Goal: Browse casually: Explore the website without a specific task or goal

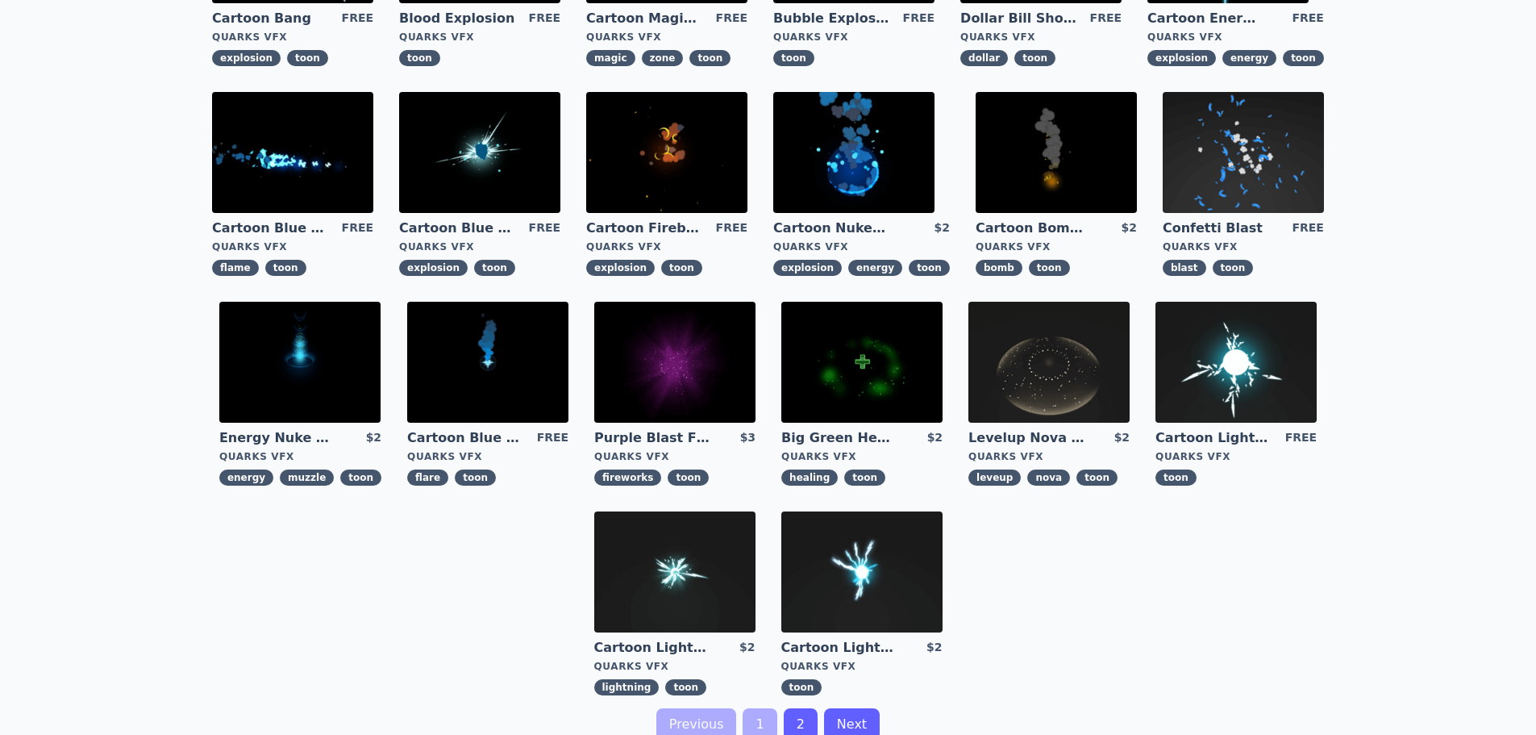
scroll to position [484, 0]
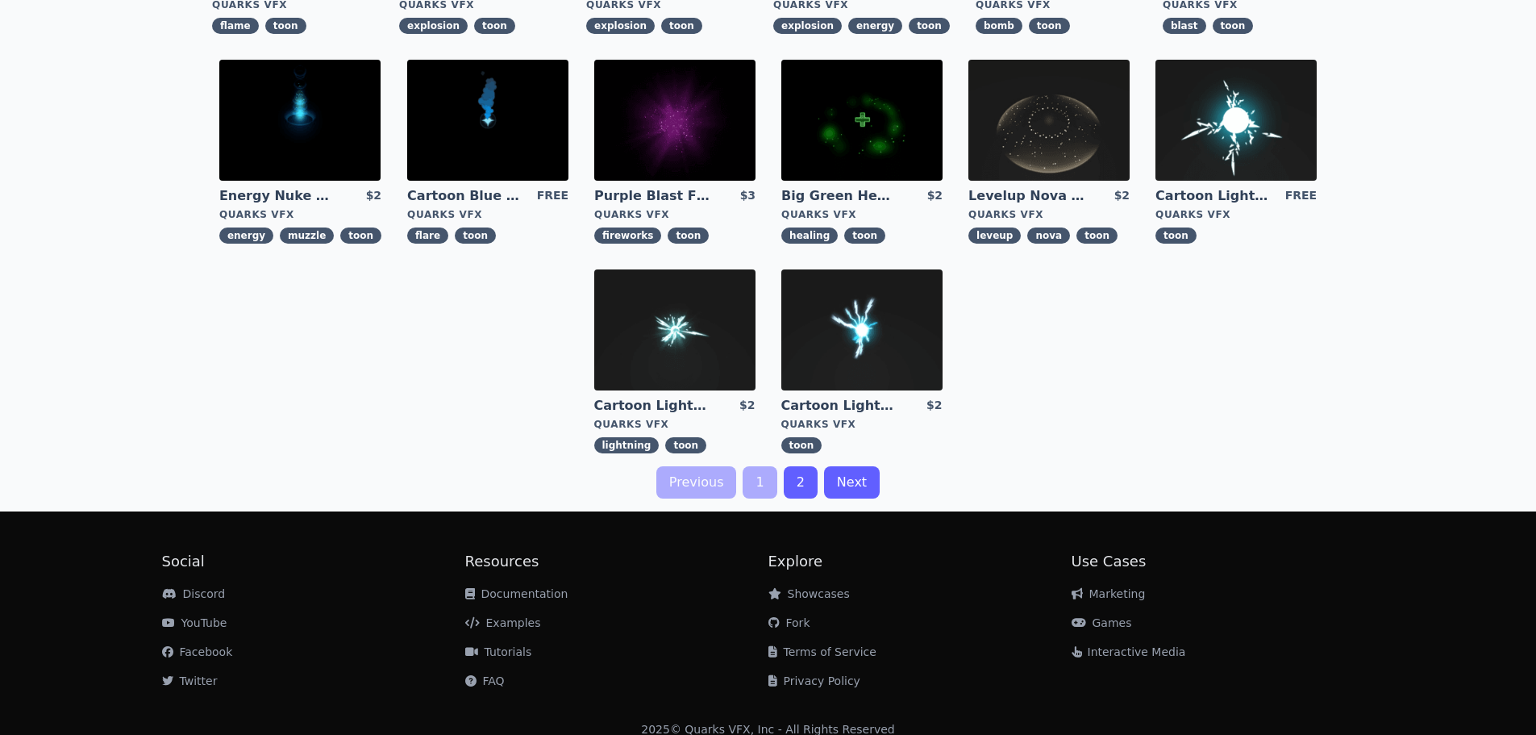
click at [760, 491] on link "1" at bounding box center [760, 482] width 34 height 32
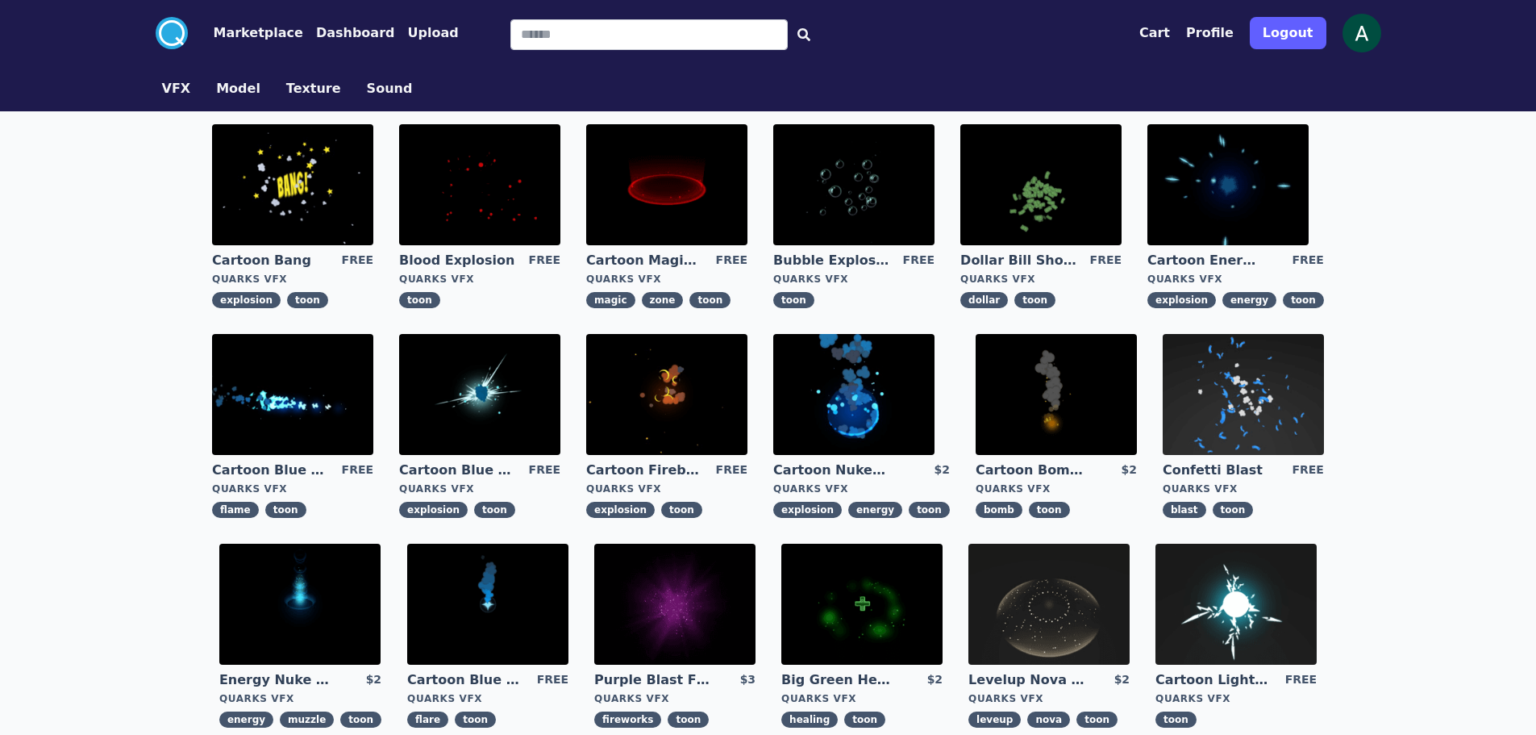
scroll to position [81, 0]
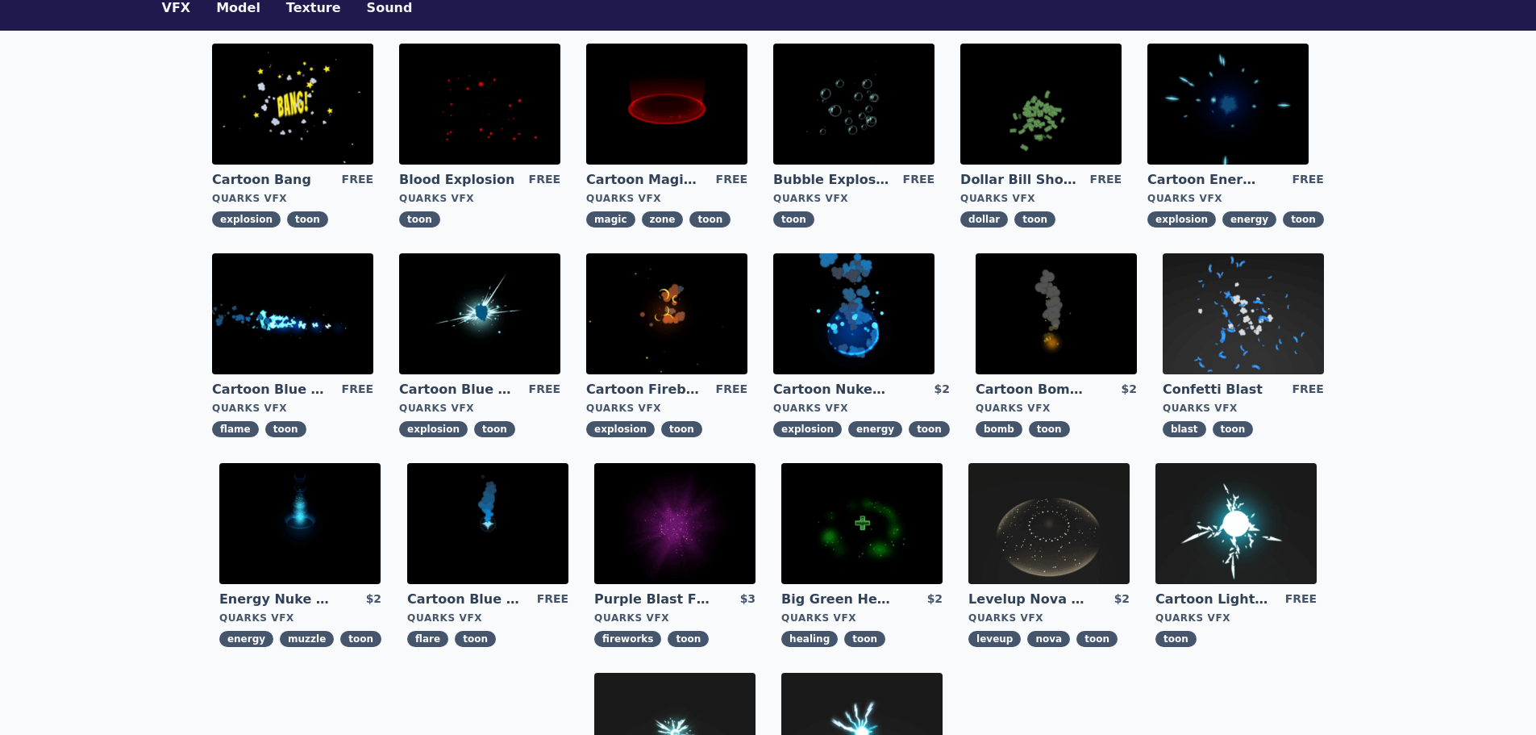
click at [520, 305] on img at bounding box center [479, 313] width 161 height 121
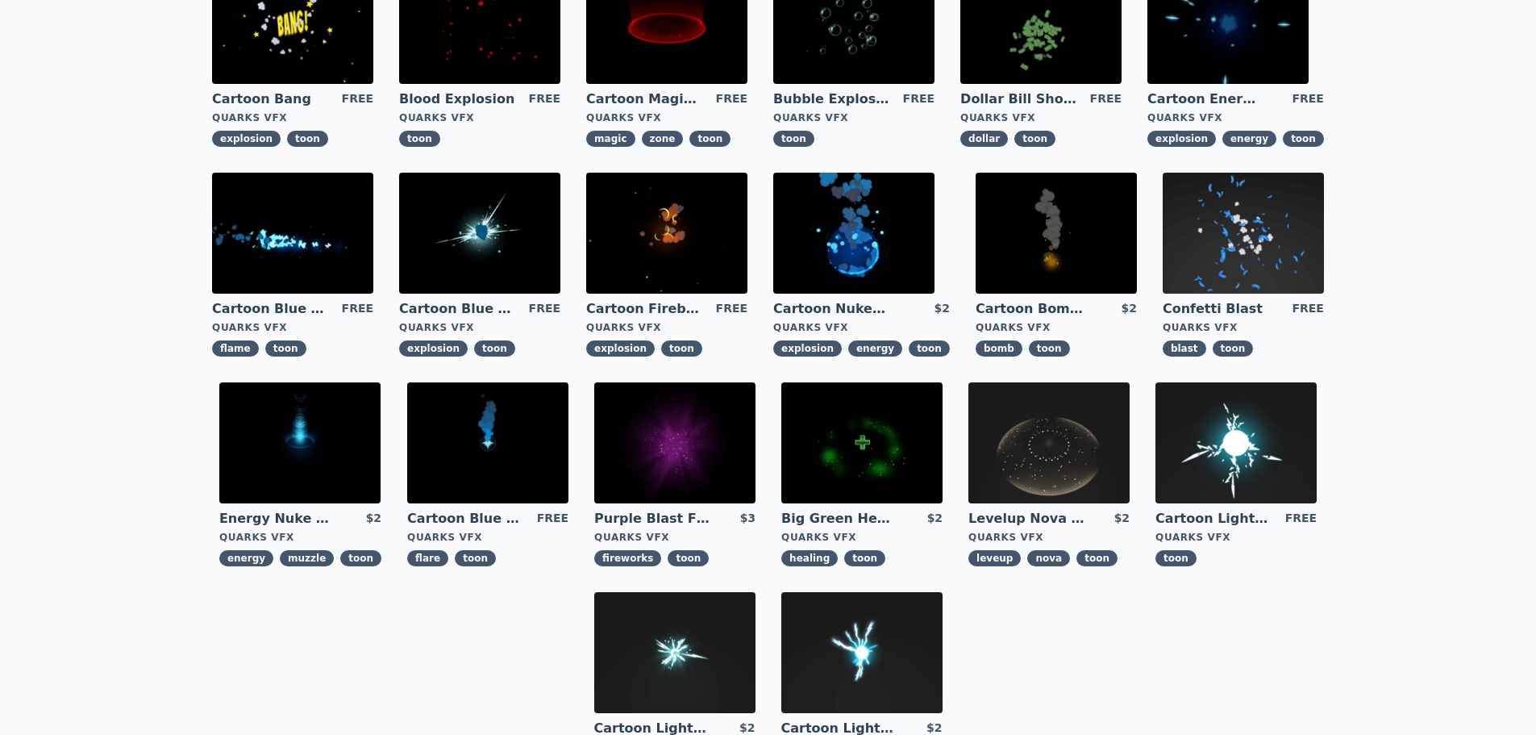
scroll to position [242, 0]
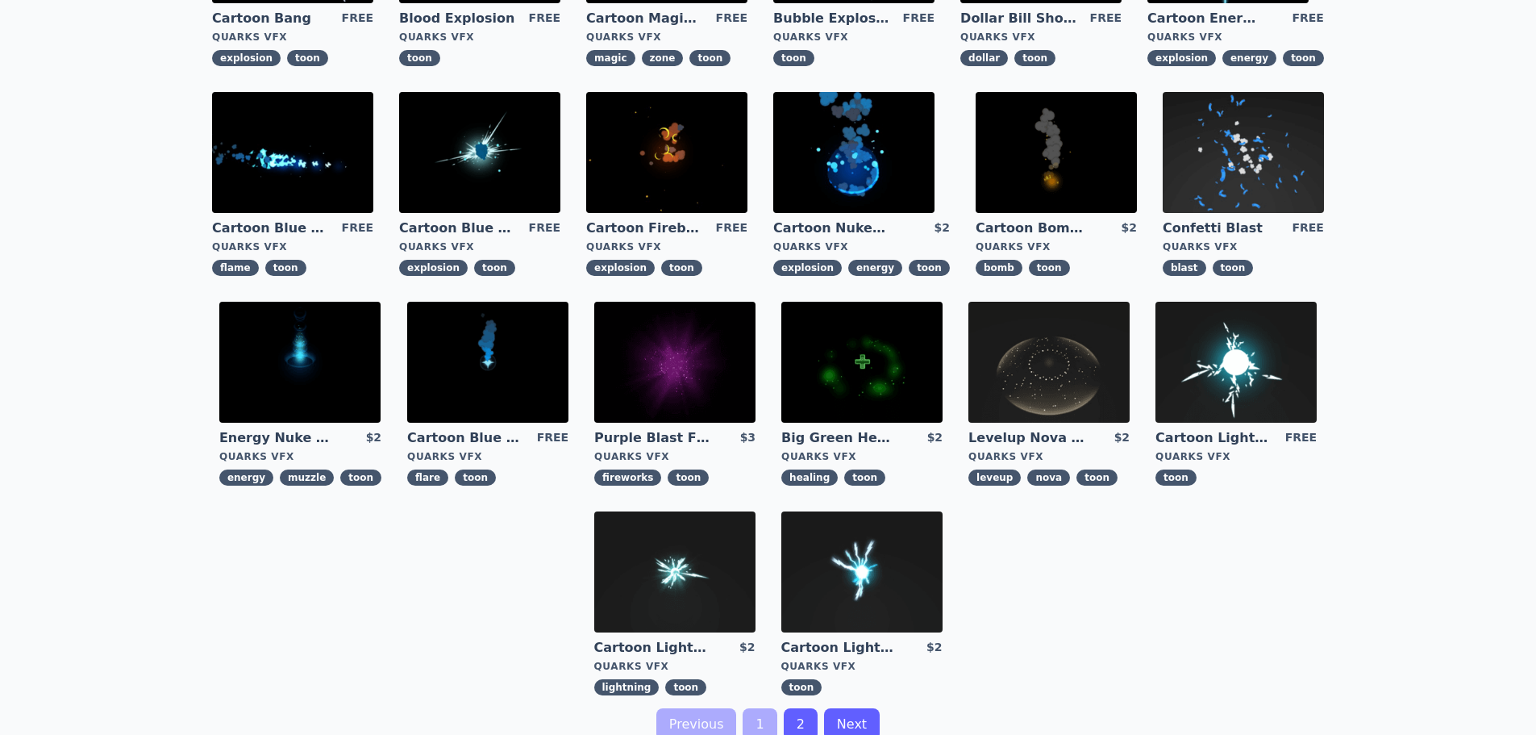
click at [881, 357] on img at bounding box center [862, 362] width 161 height 121
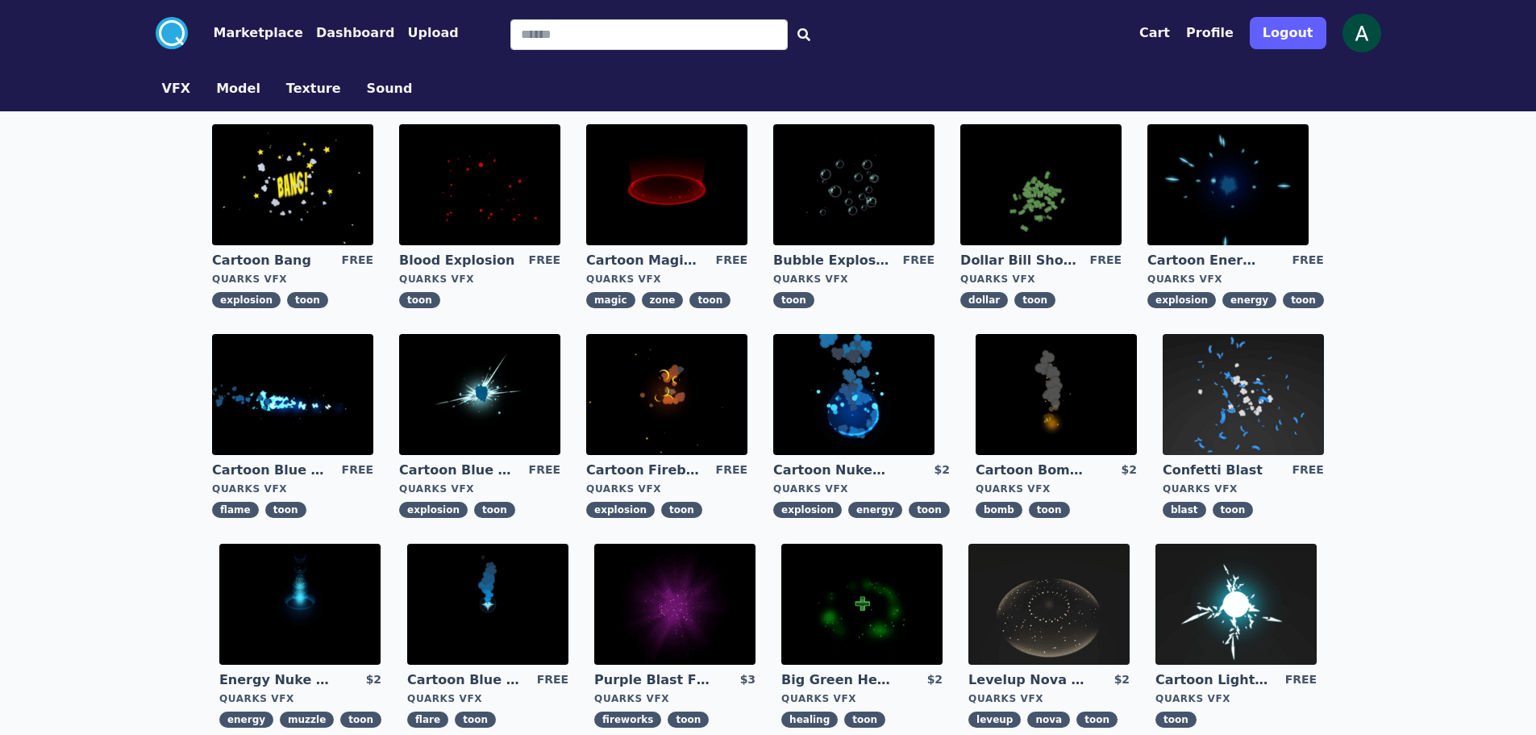
click at [310, 186] on img at bounding box center [292, 184] width 161 height 121
click at [291, 393] on img at bounding box center [292, 394] width 161 height 121
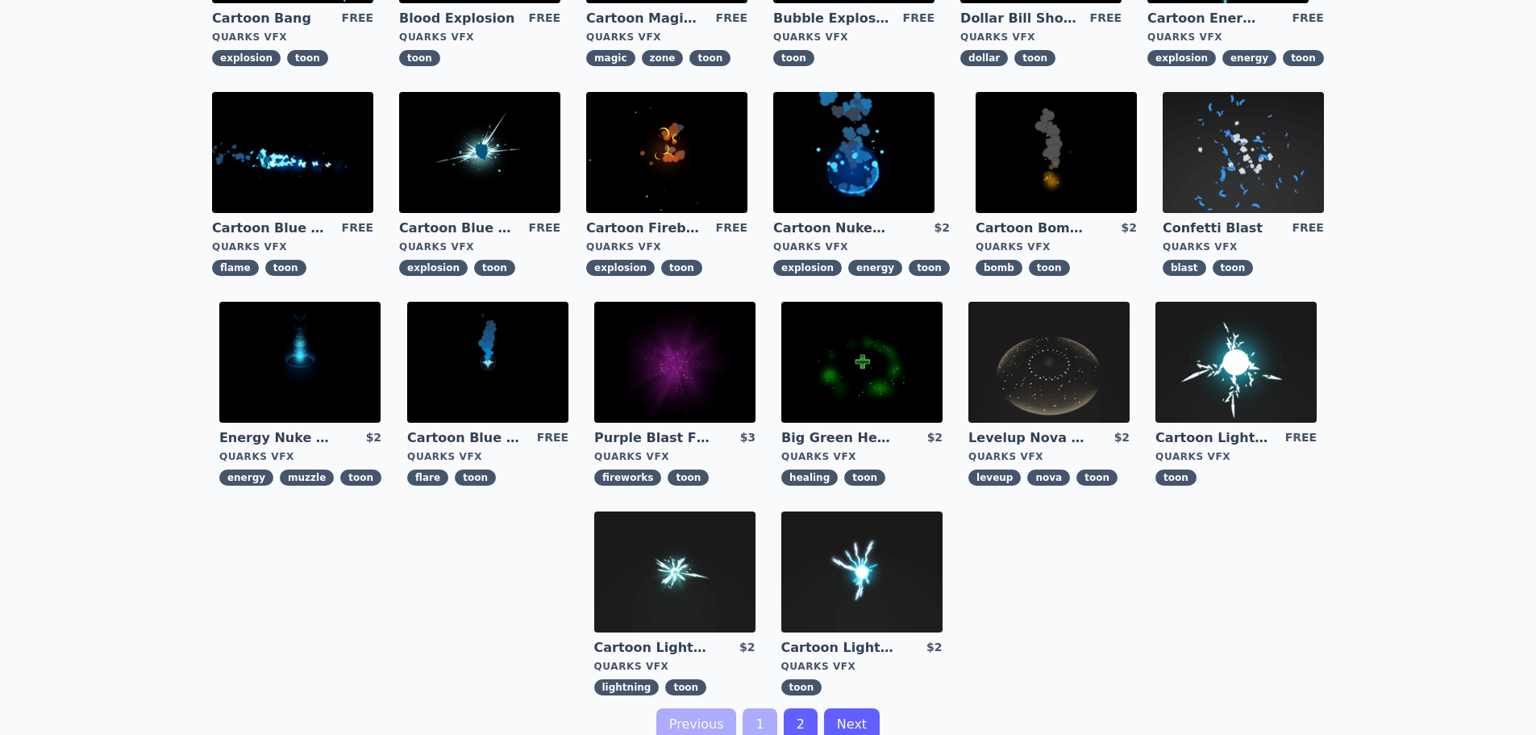
click at [507, 357] on img at bounding box center [487, 362] width 161 height 121
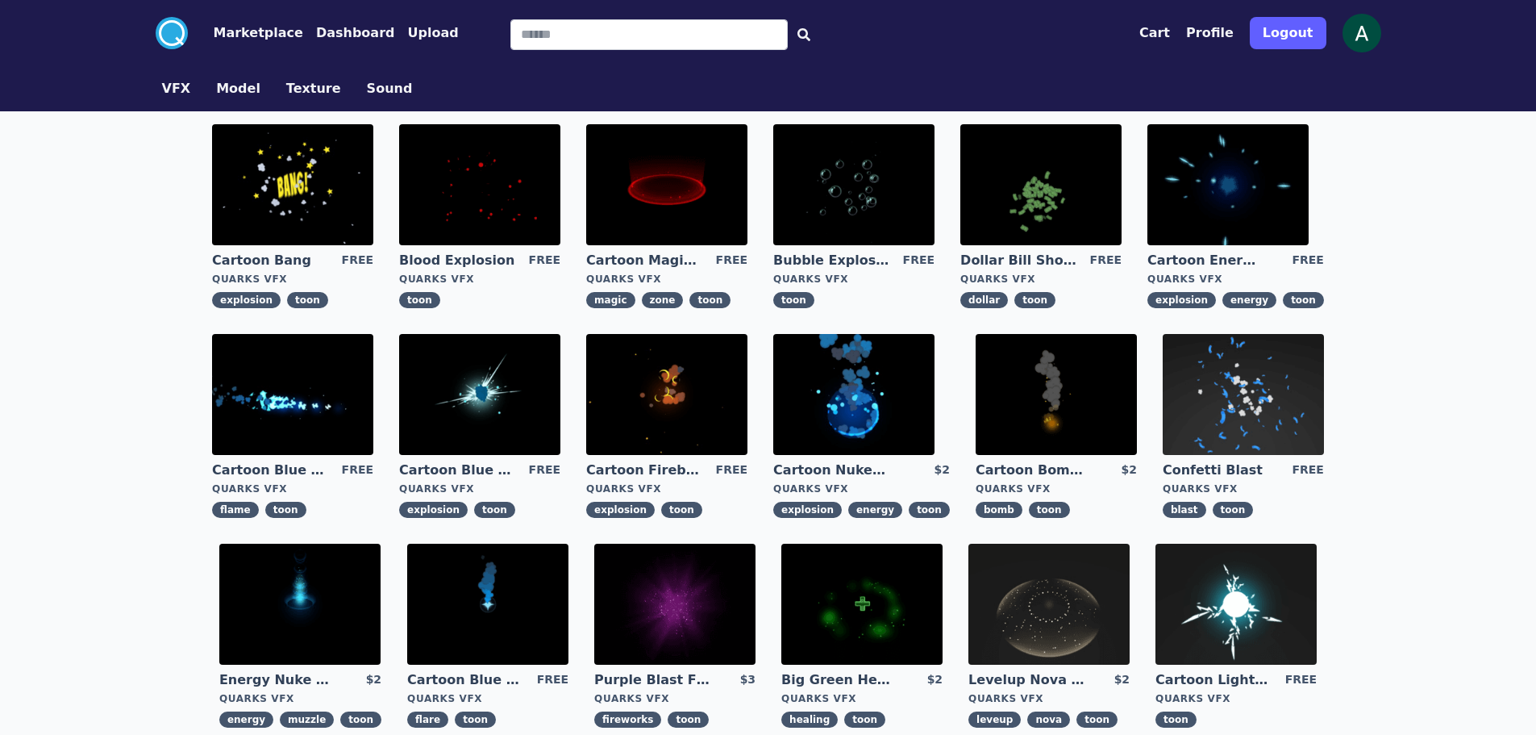
click at [1056, 410] on img at bounding box center [1056, 394] width 161 height 121
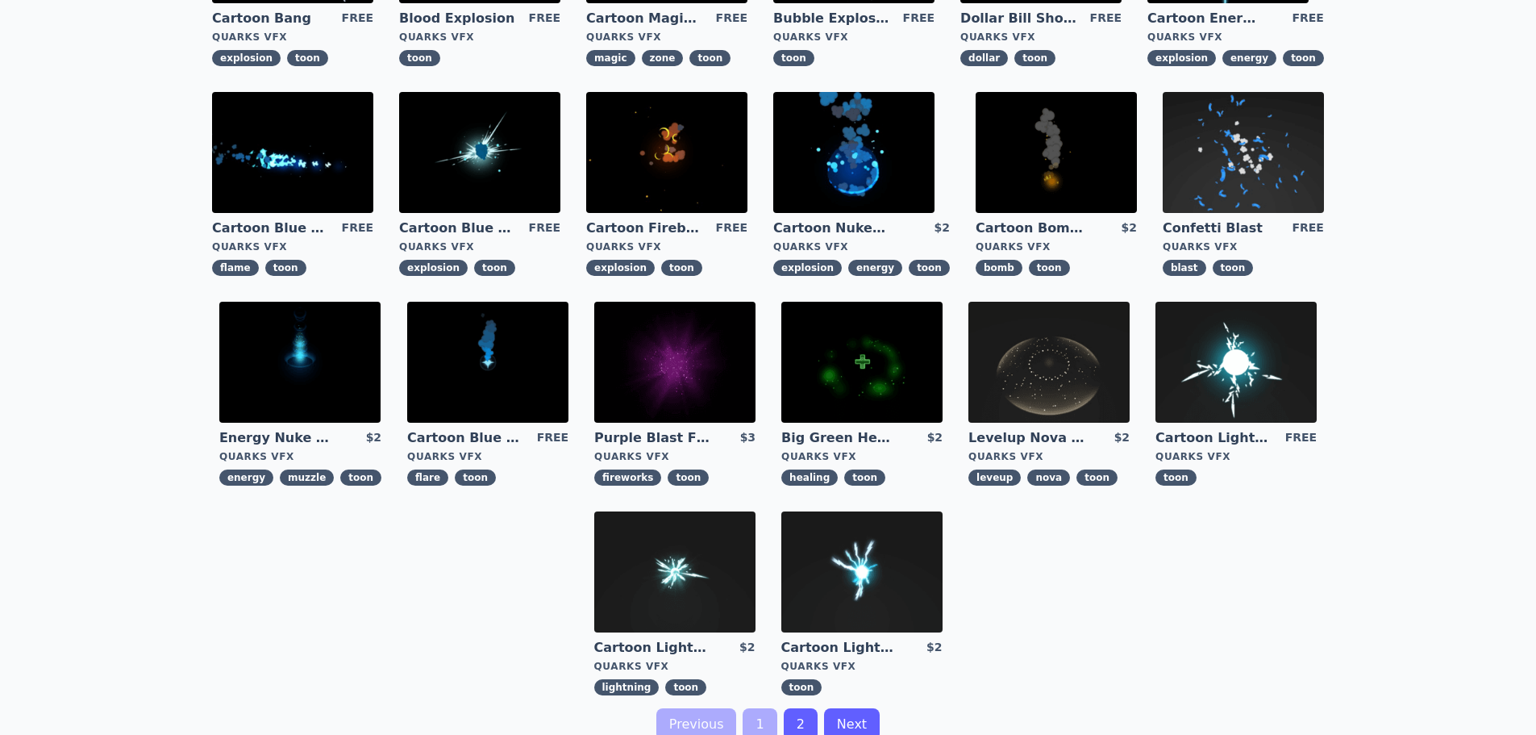
scroll to position [323, 0]
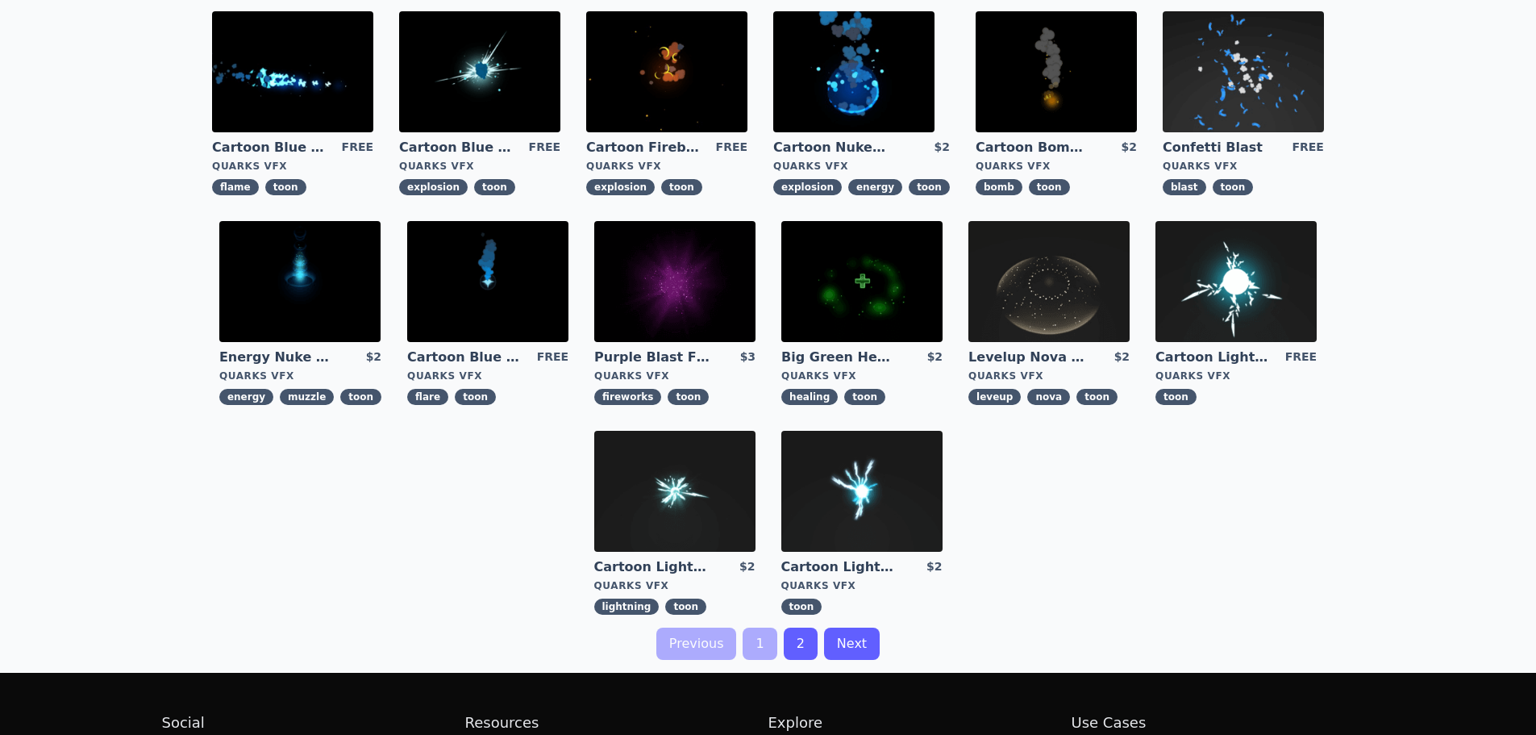
click at [1211, 75] on img at bounding box center [1243, 71] width 161 height 121
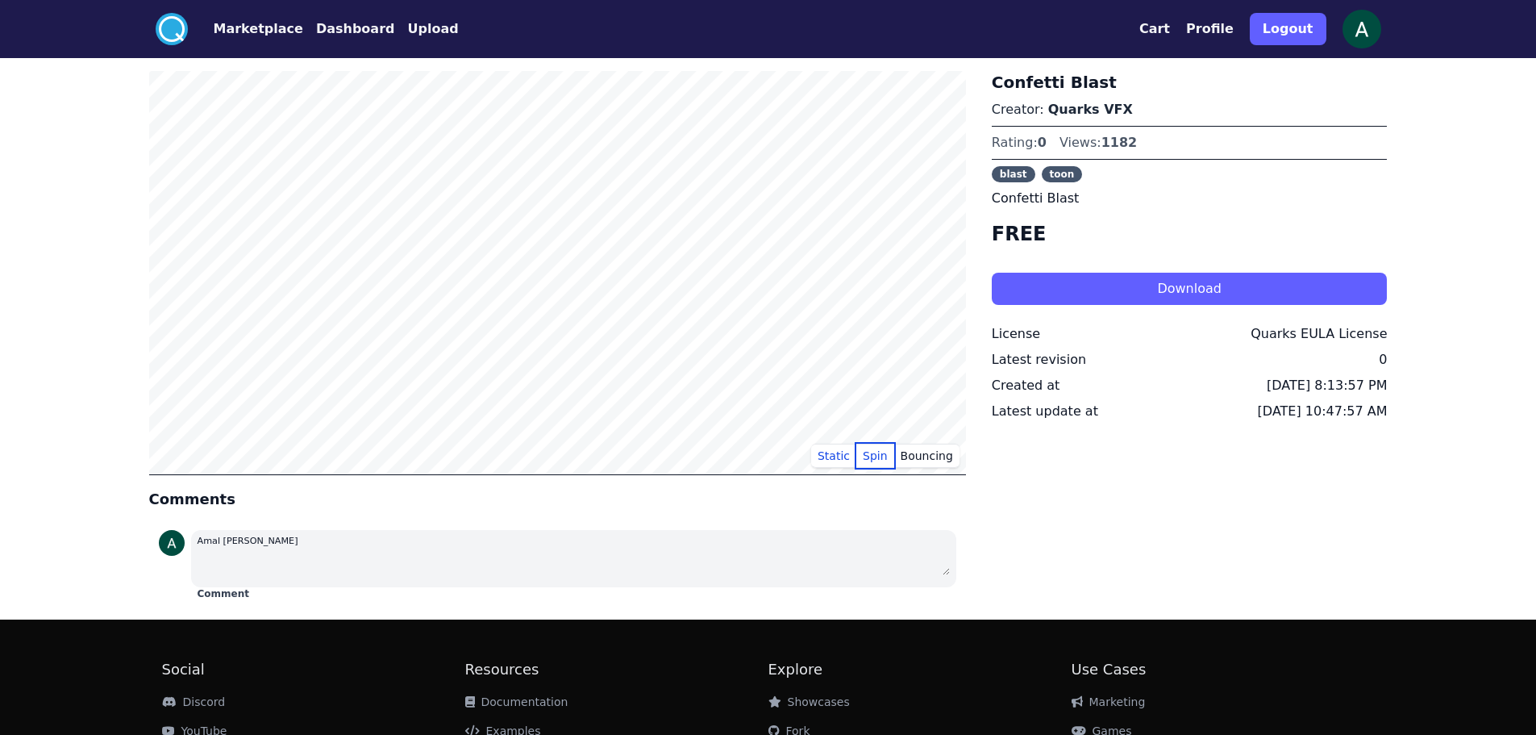
click at [872, 452] on button "Spin" at bounding box center [876, 456] width 38 height 24
click at [915, 453] on button "Bouncing" at bounding box center [926, 456] width 65 height 24
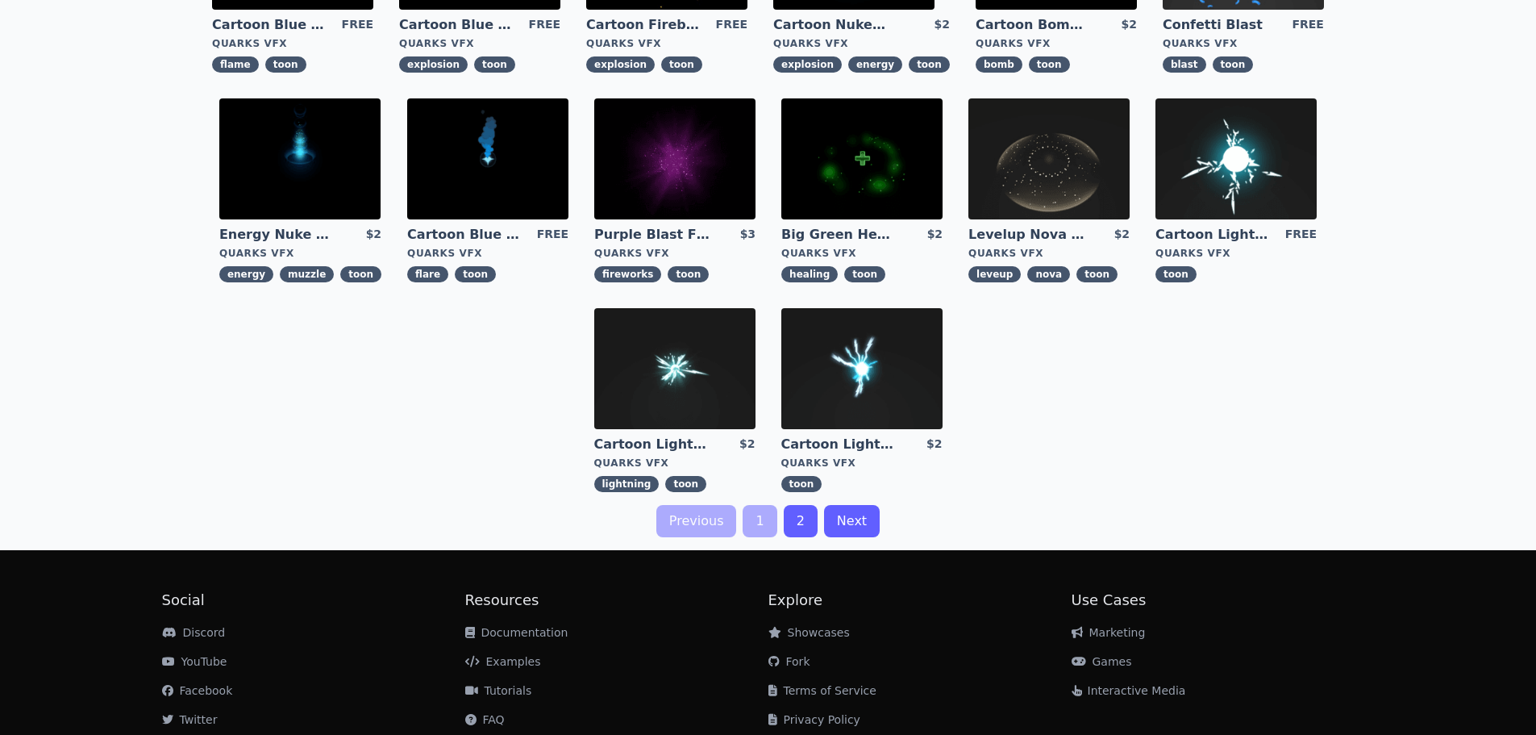
scroll to position [499, 0]
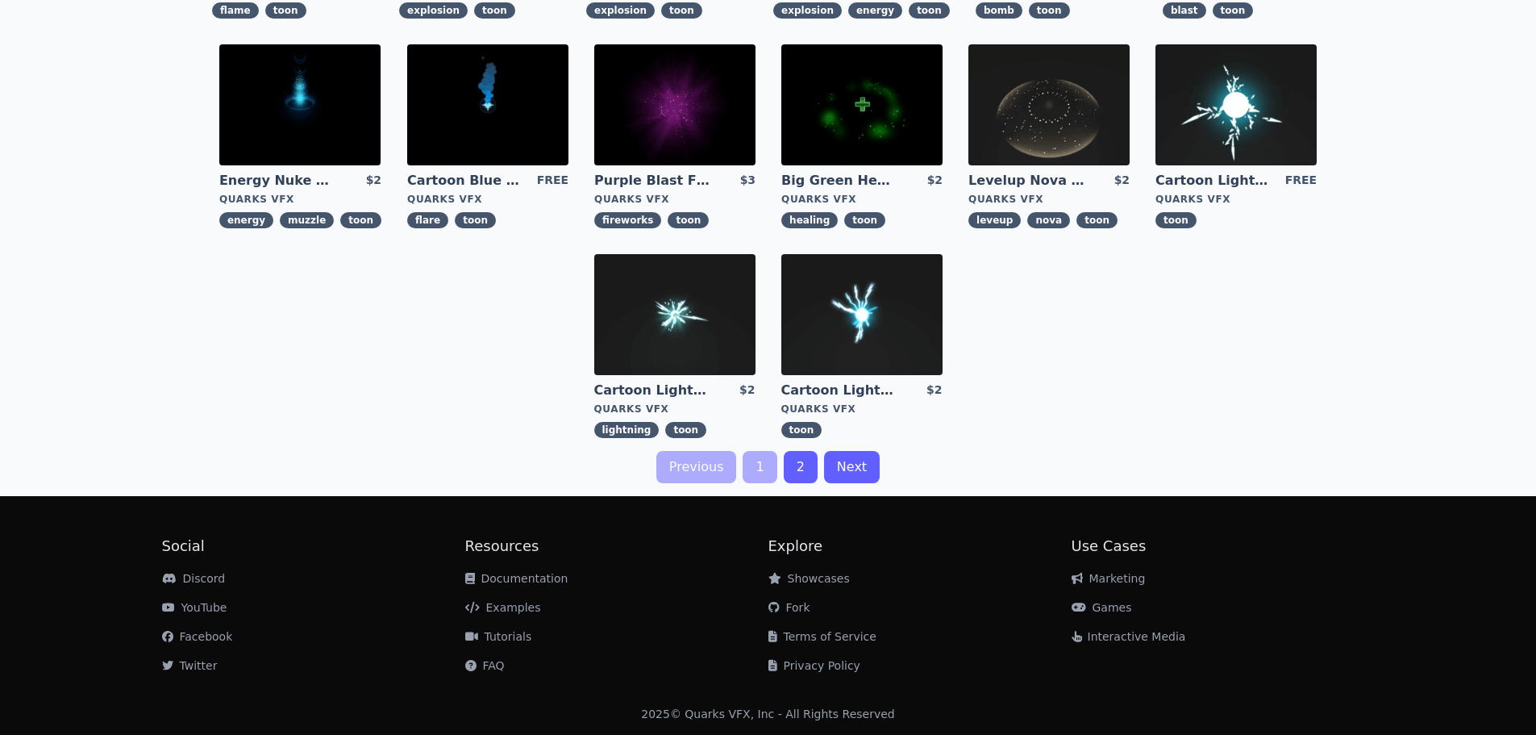
click at [794, 461] on link "2" at bounding box center [801, 467] width 34 height 32
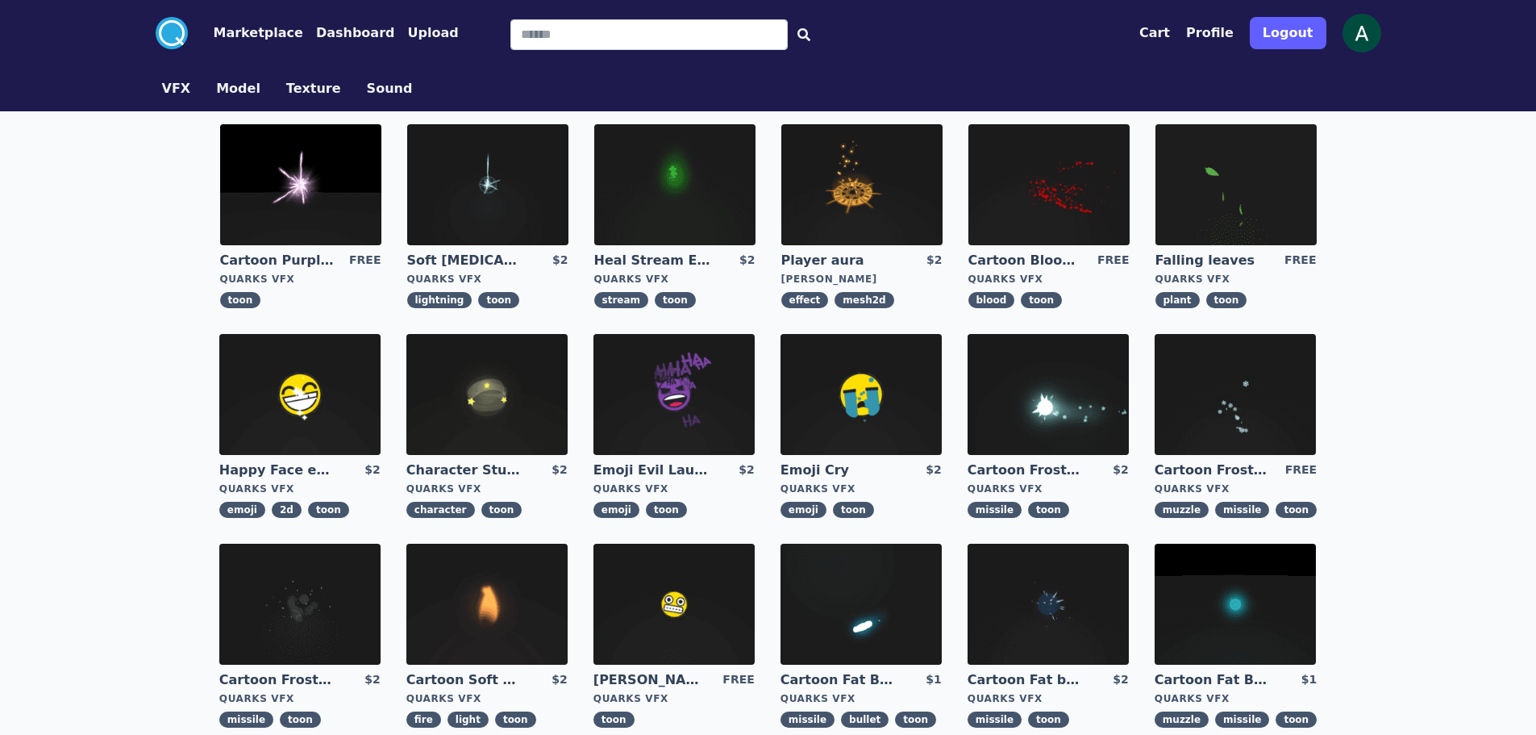
scroll to position [81, 0]
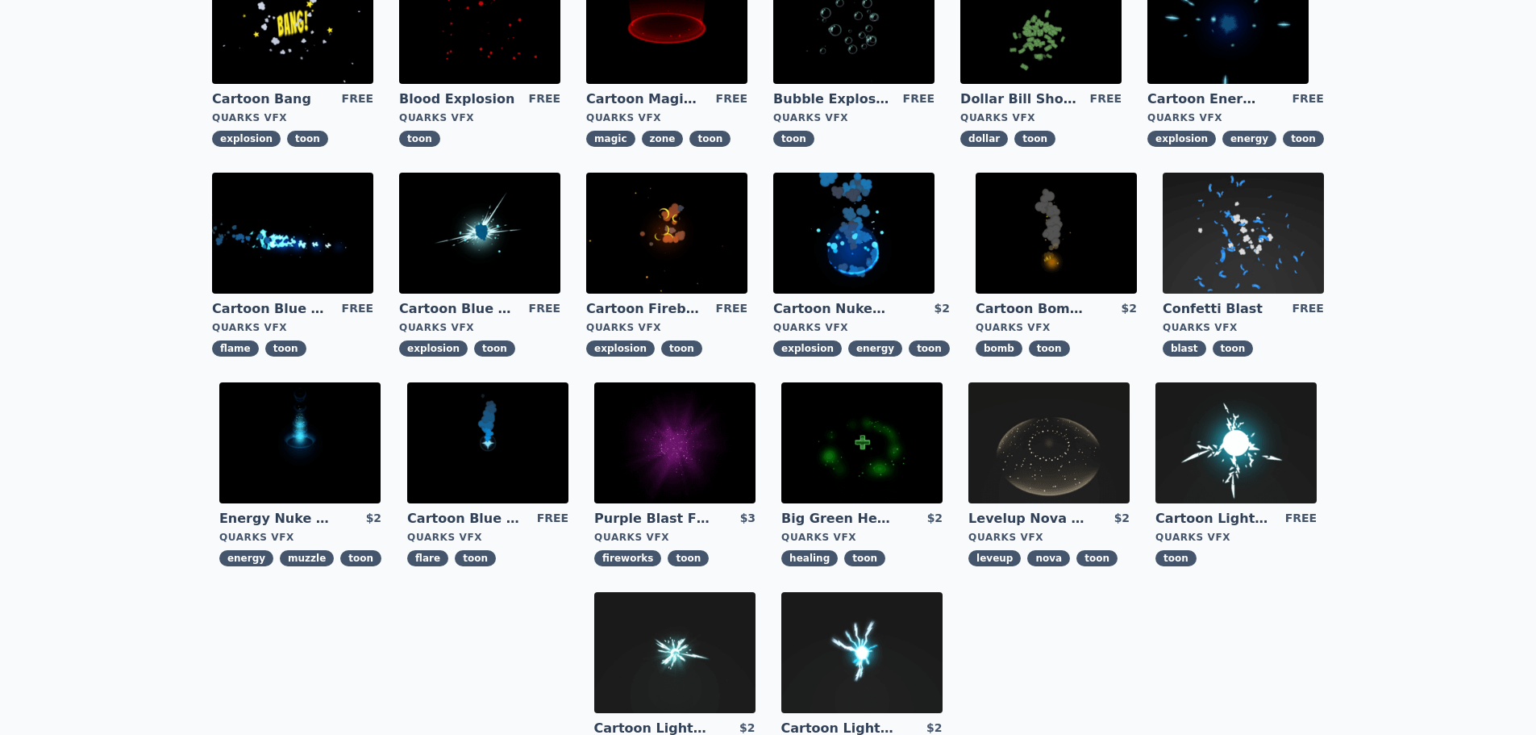
scroll to position [242, 0]
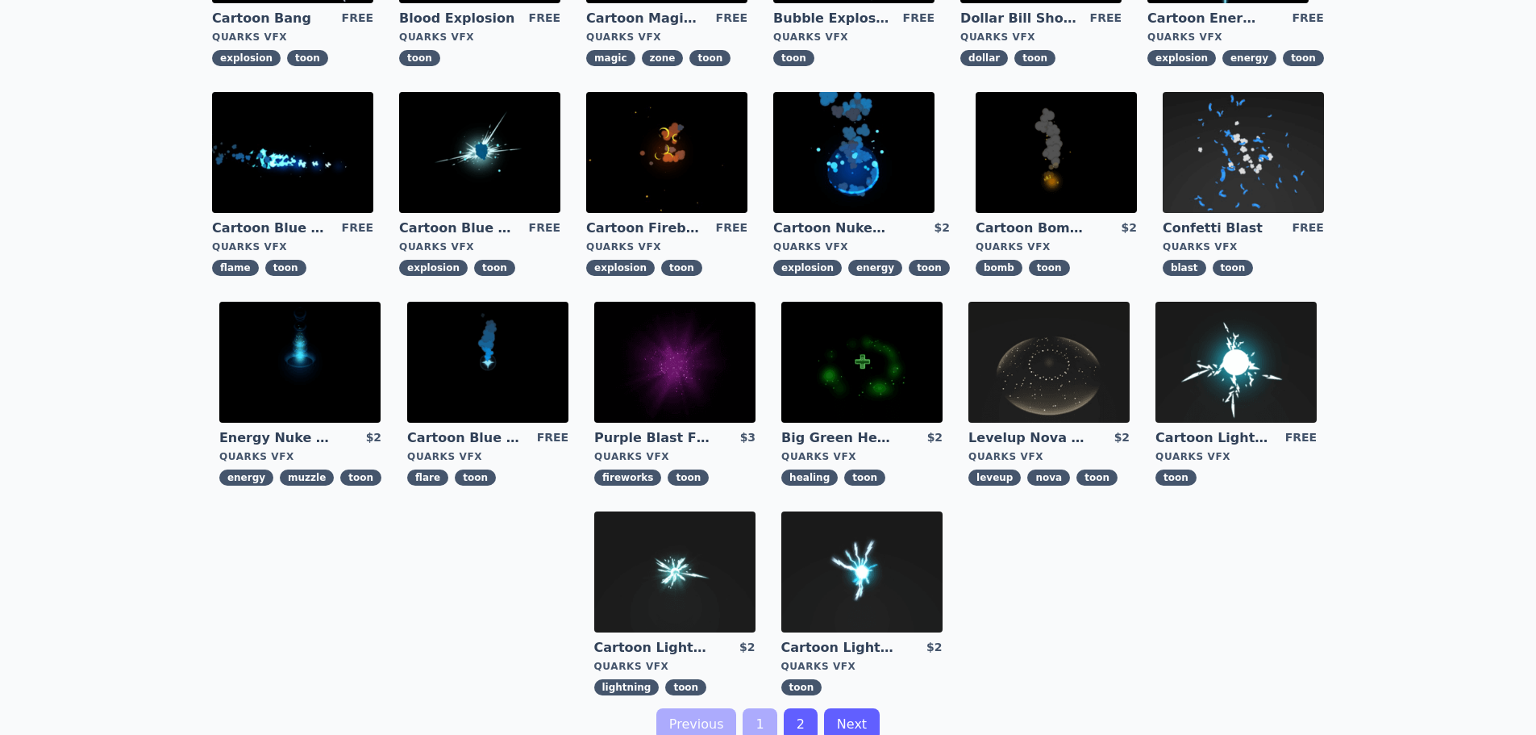
click at [669, 352] on img at bounding box center [674, 362] width 161 height 121
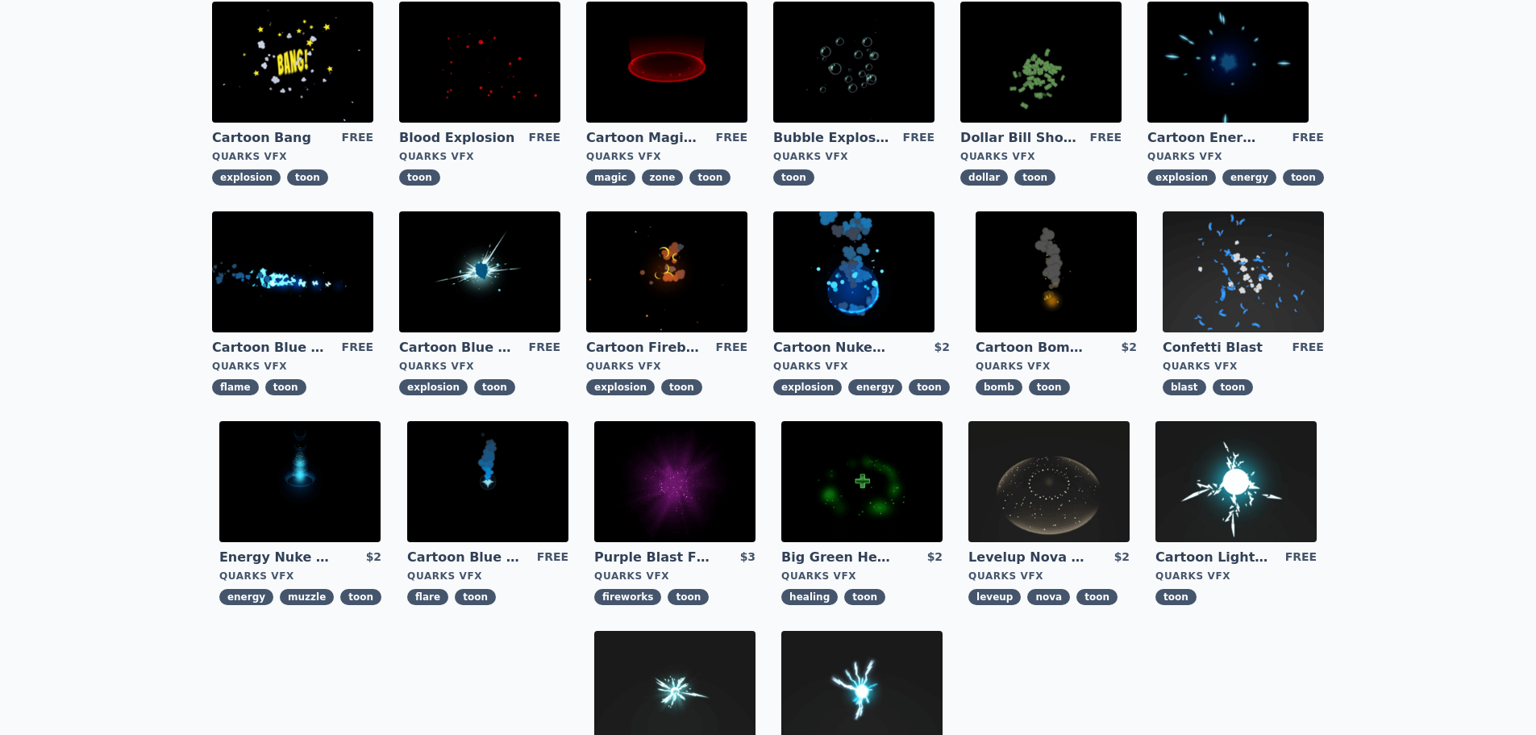
scroll to position [499, 0]
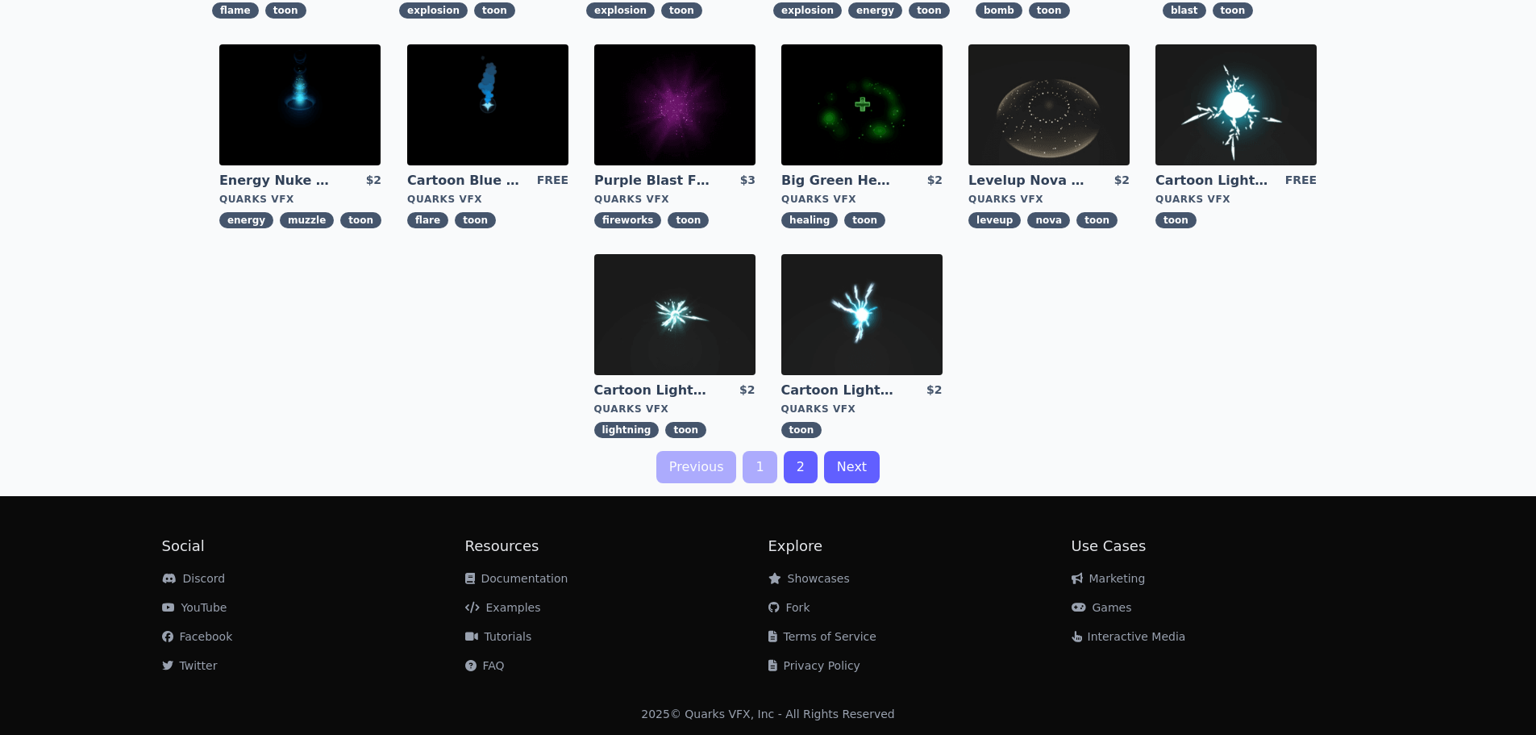
click at [803, 472] on link "2" at bounding box center [801, 467] width 34 height 32
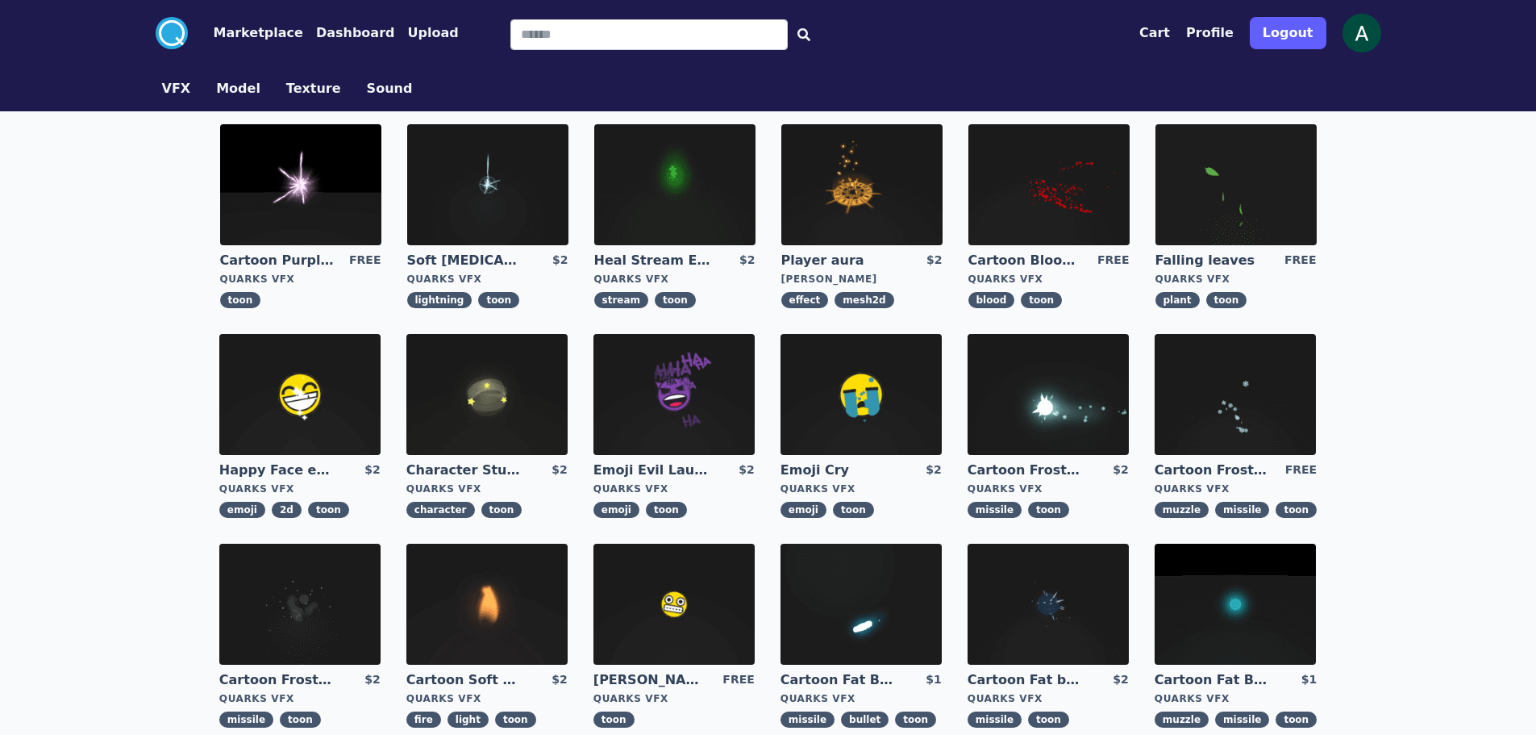
click at [672, 382] on img at bounding box center [674, 394] width 161 height 121
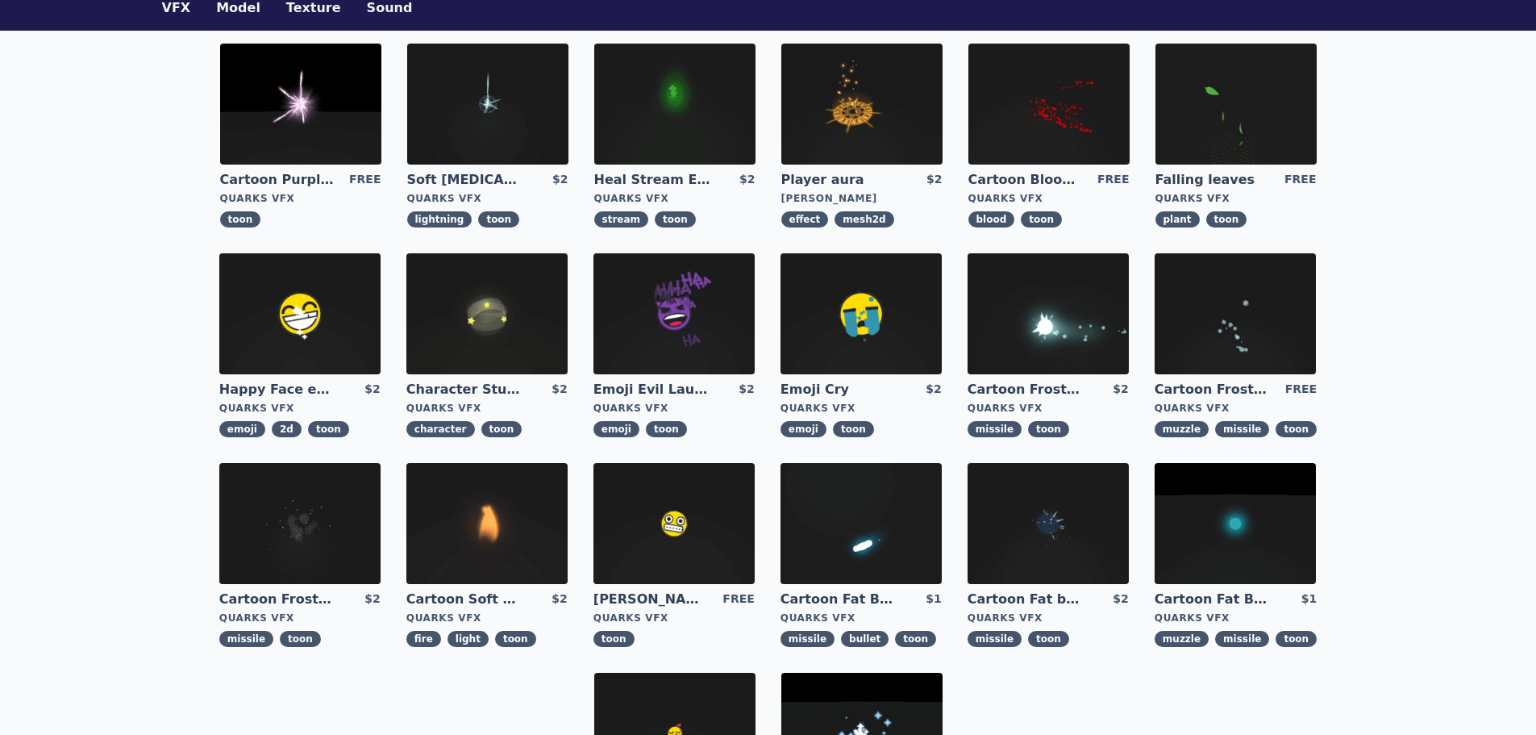
click at [872, 113] on img at bounding box center [862, 104] width 161 height 121
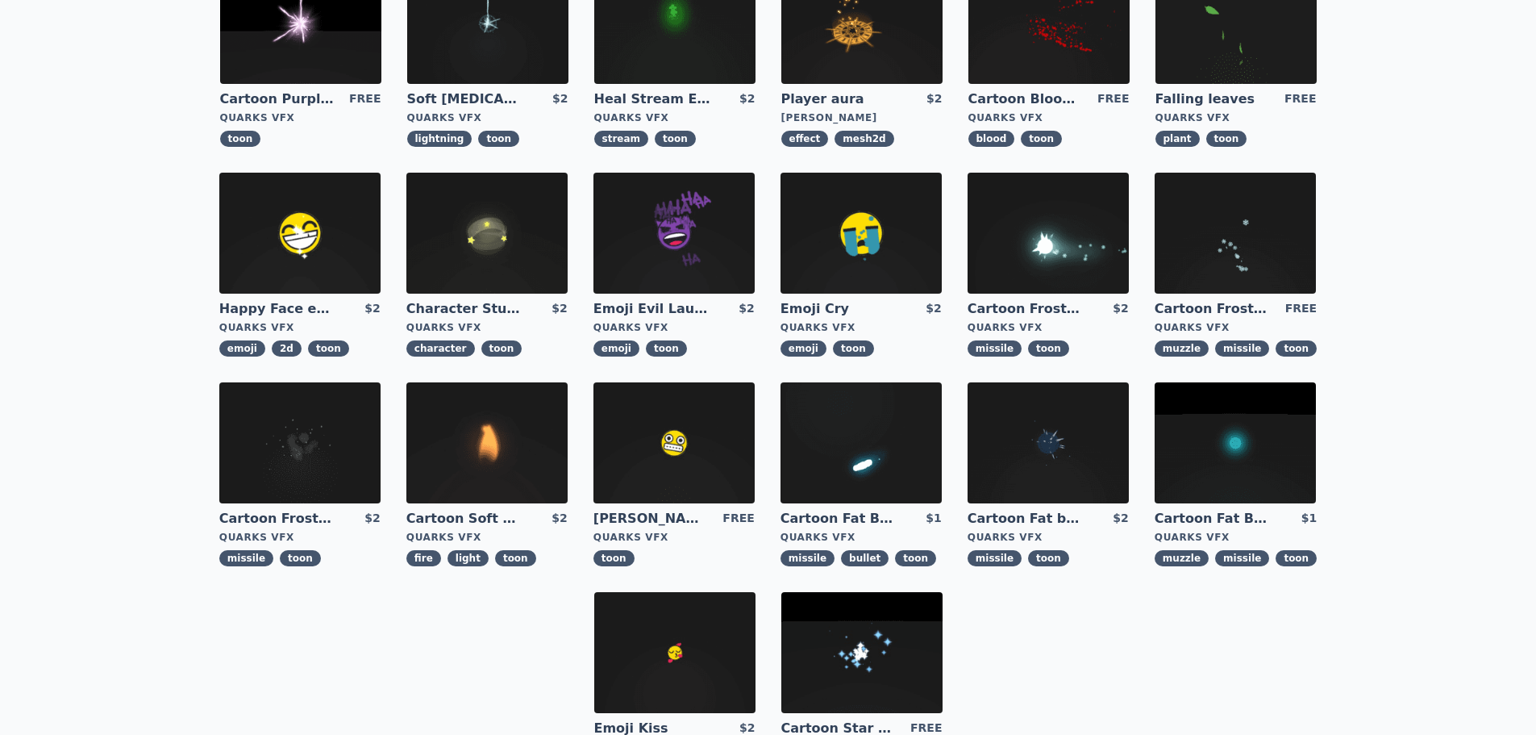
scroll to position [242, 0]
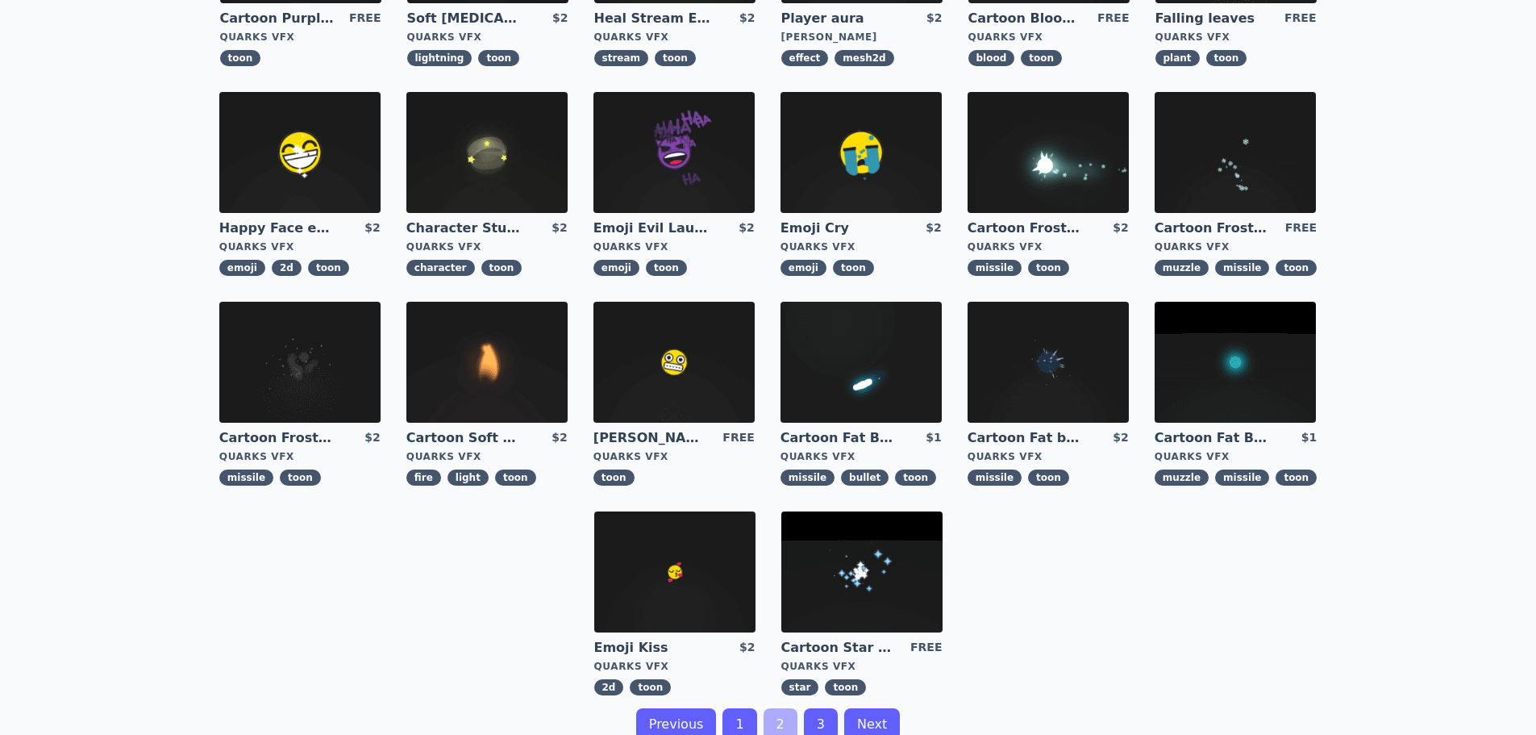
click at [678, 562] on img at bounding box center [674, 571] width 161 height 121
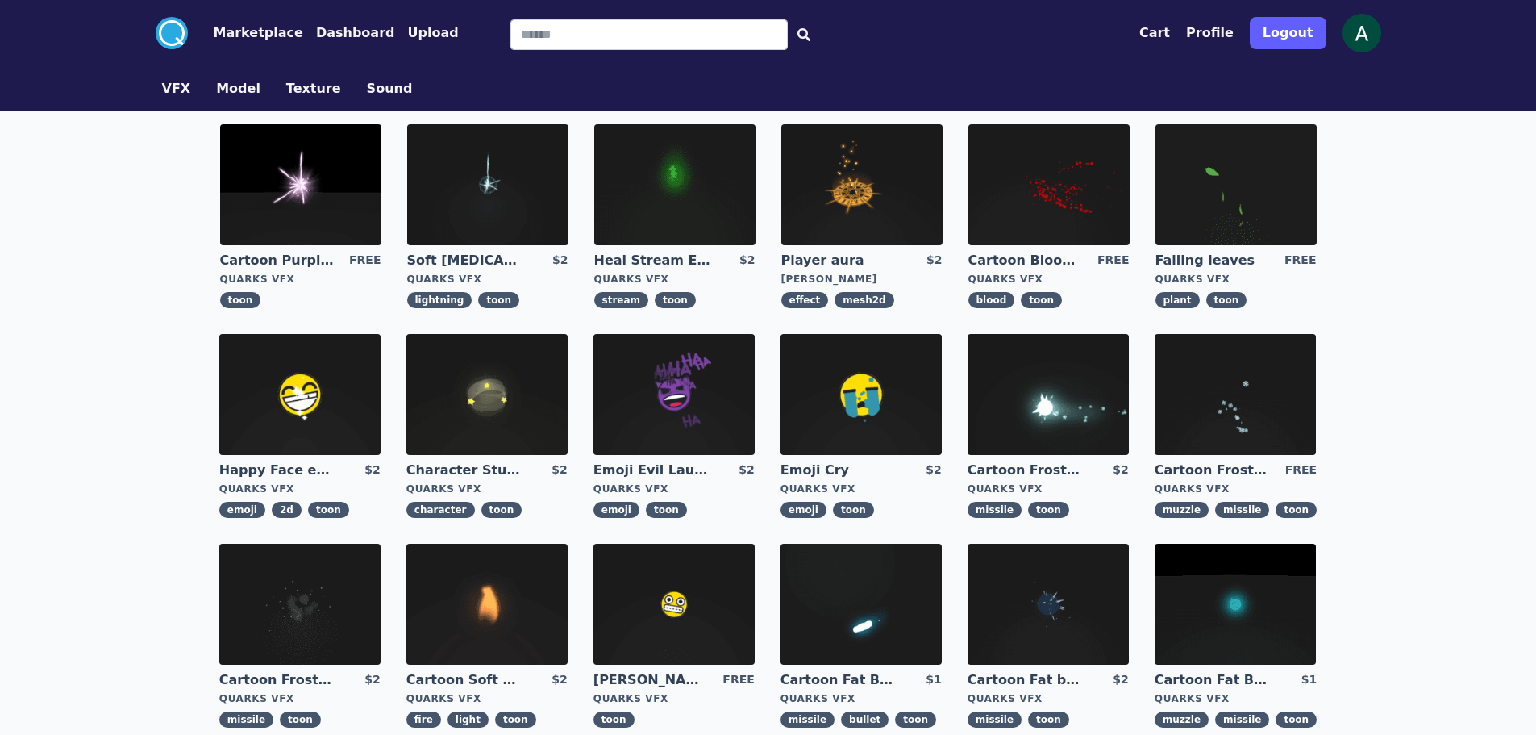
scroll to position [161, 0]
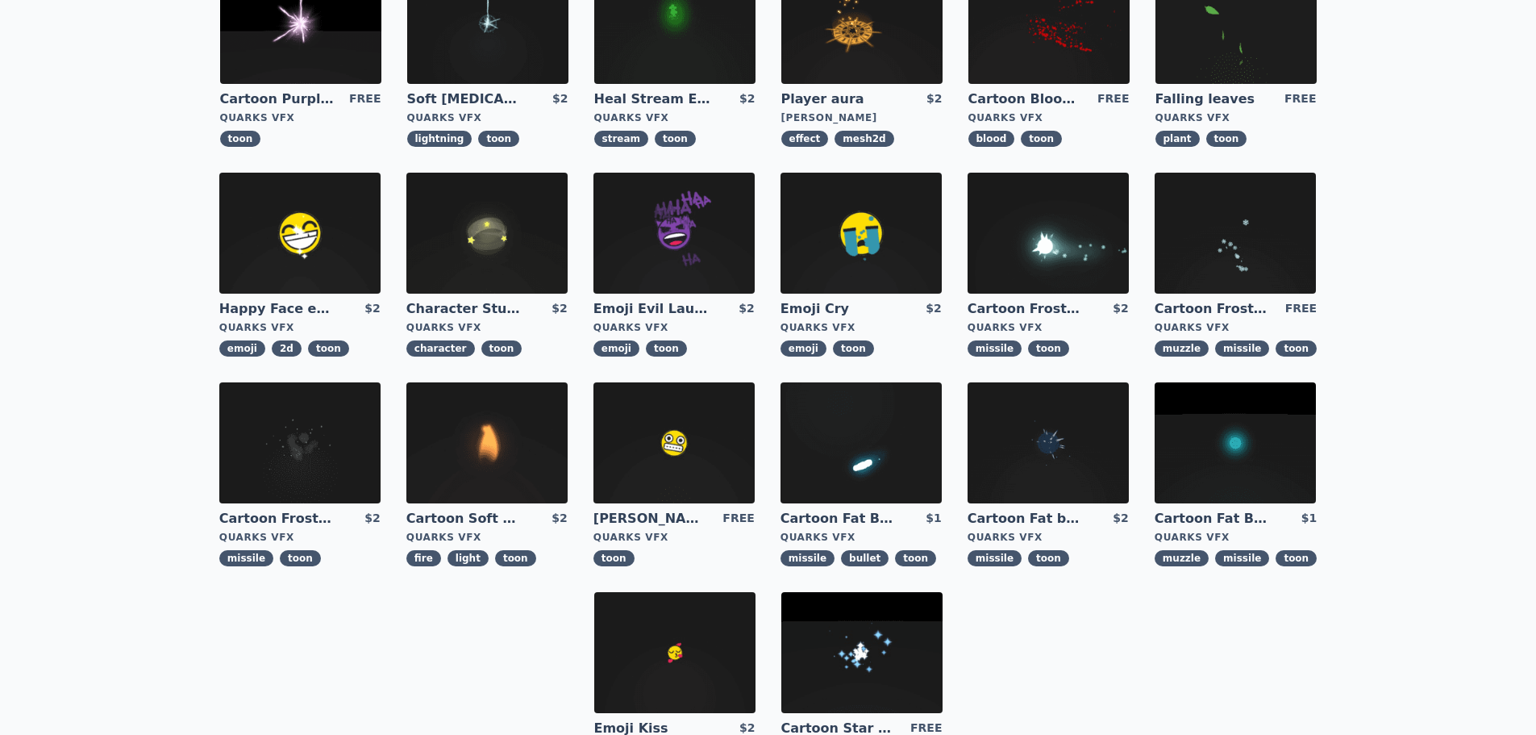
click at [1204, 428] on img at bounding box center [1235, 442] width 161 height 121
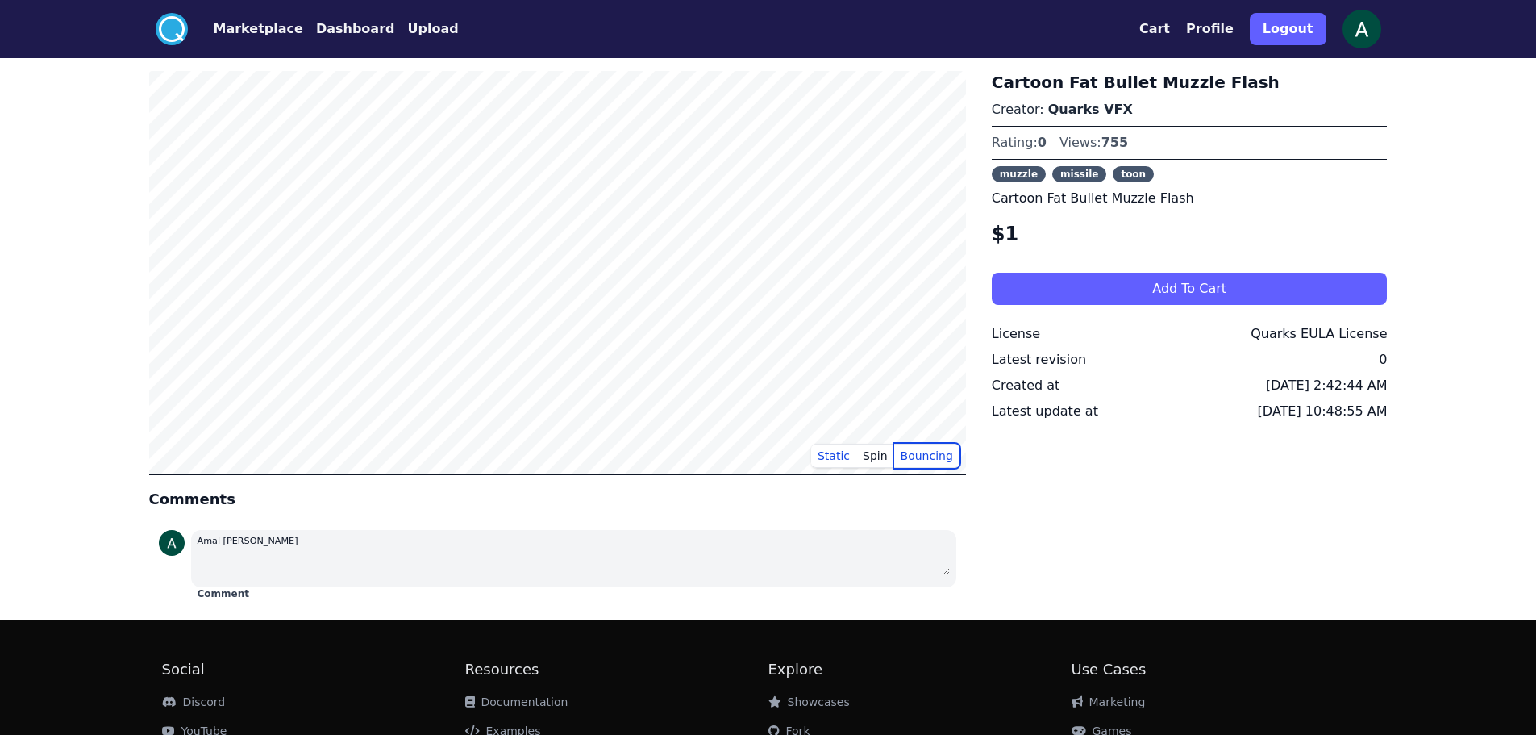
click at [936, 455] on button "Bouncing" at bounding box center [926, 456] width 65 height 24
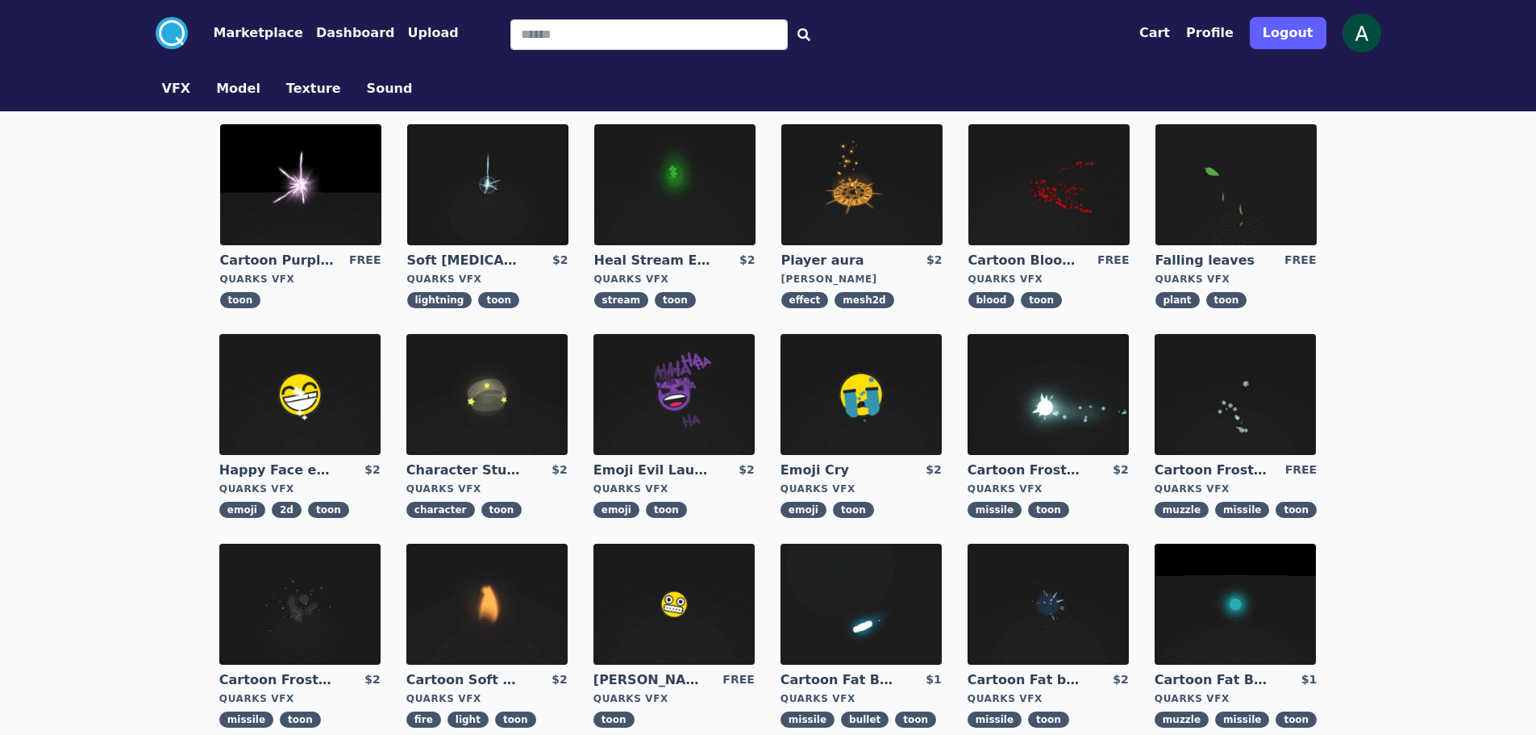
scroll to position [161, 0]
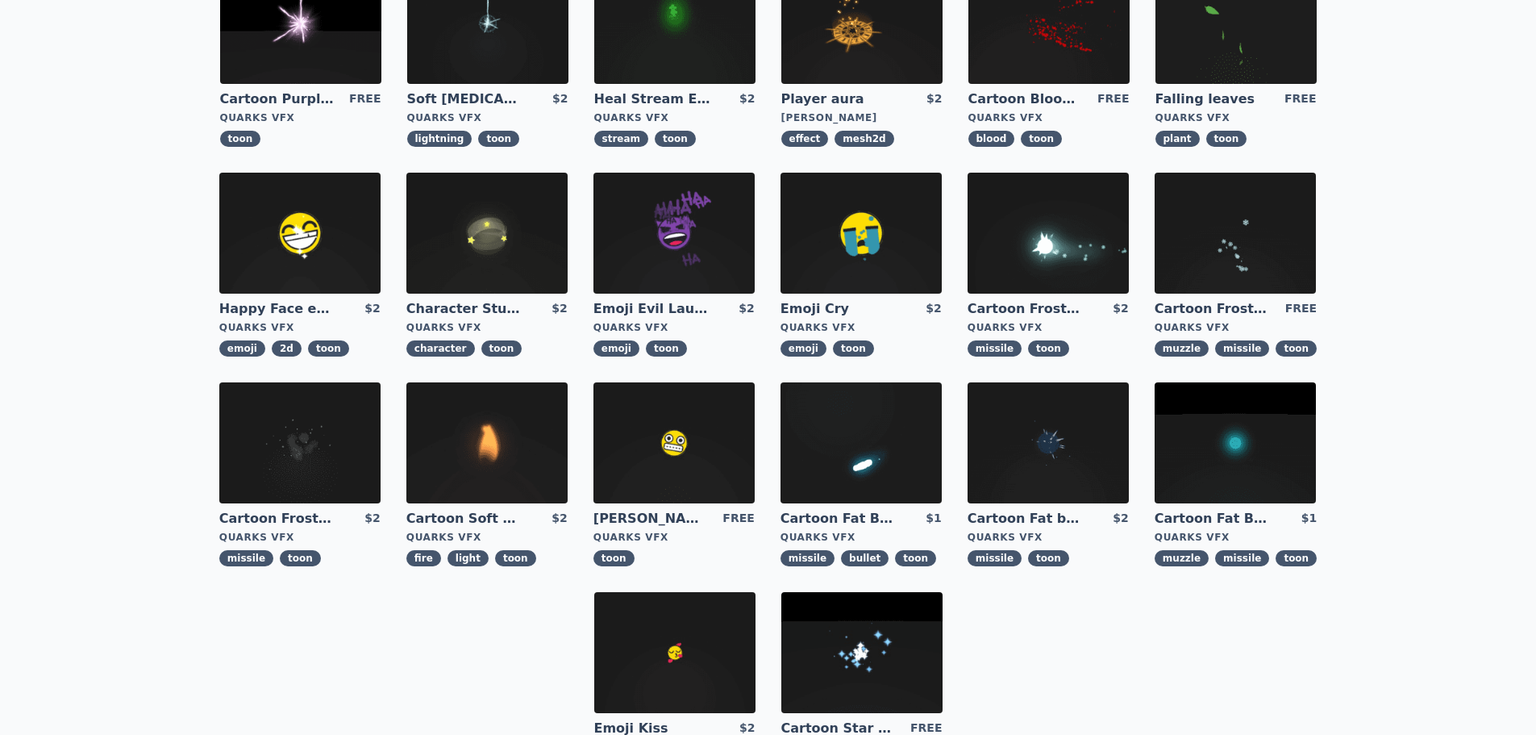
click at [870, 437] on img at bounding box center [861, 442] width 161 height 121
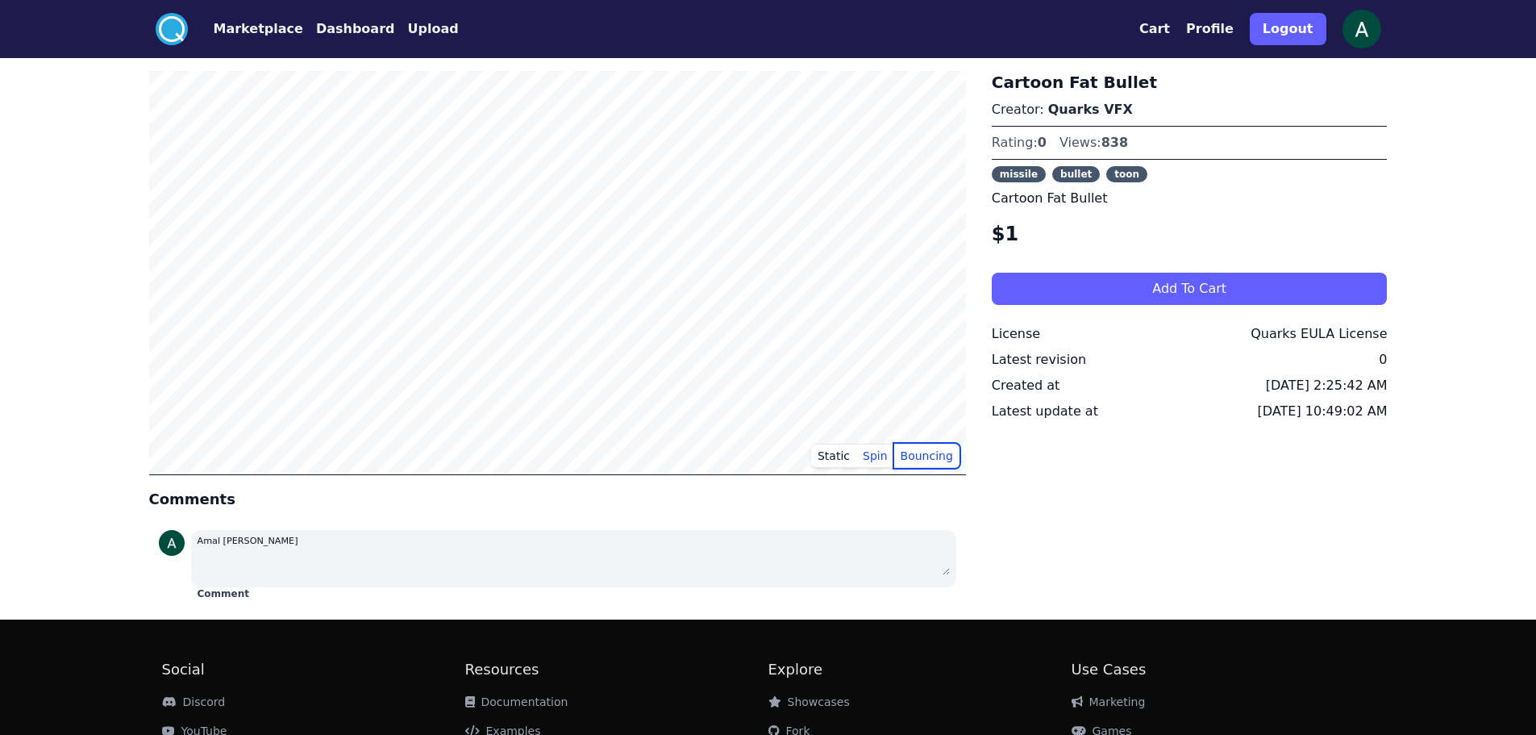
click at [930, 461] on button "Bouncing" at bounding box center [926, 456] width 65 height 24
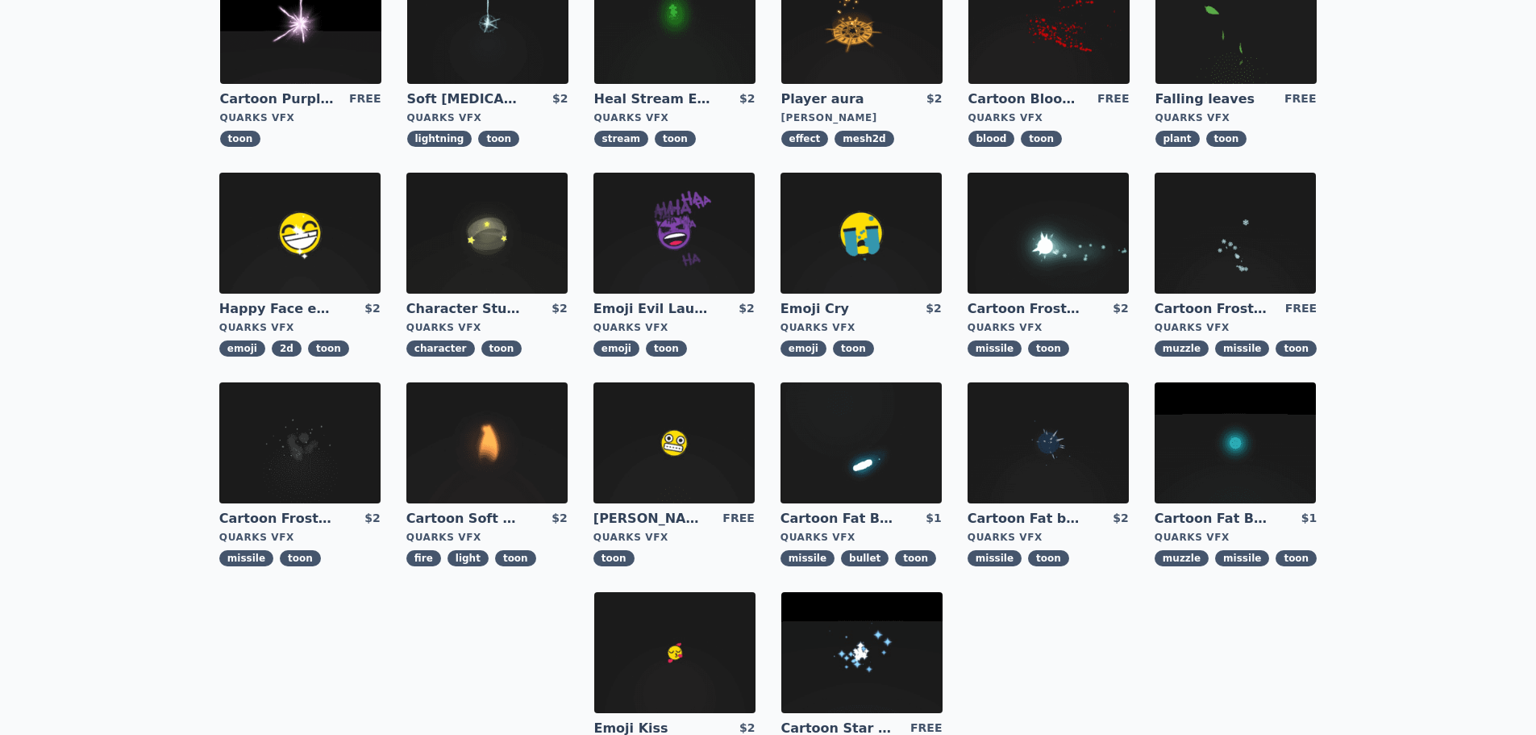
scroll to position [242, 0]
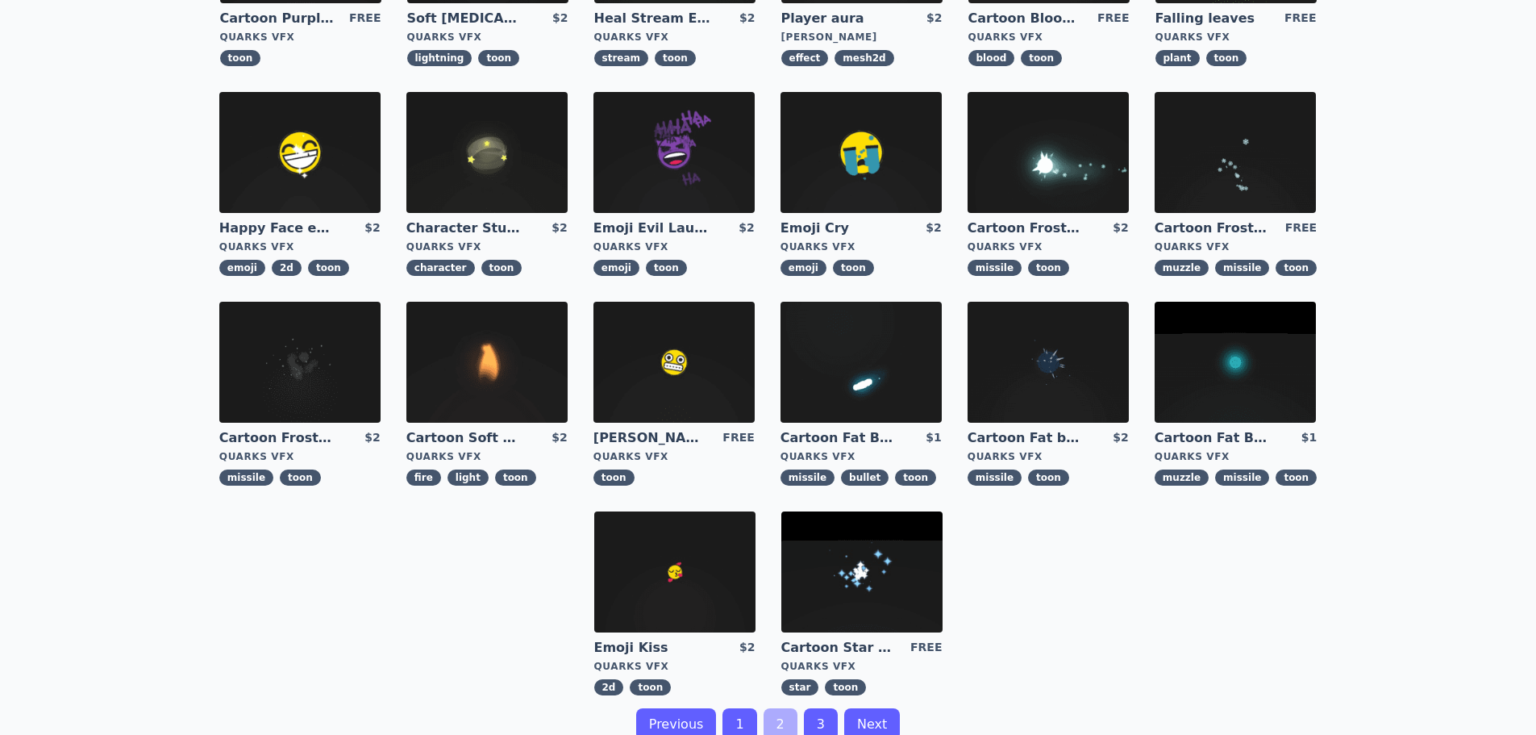
click at [290, 364] on img at bounding box center [299, 362] width 161 height 121
